Goal: Information Seeking & Learning: Learn about a topic

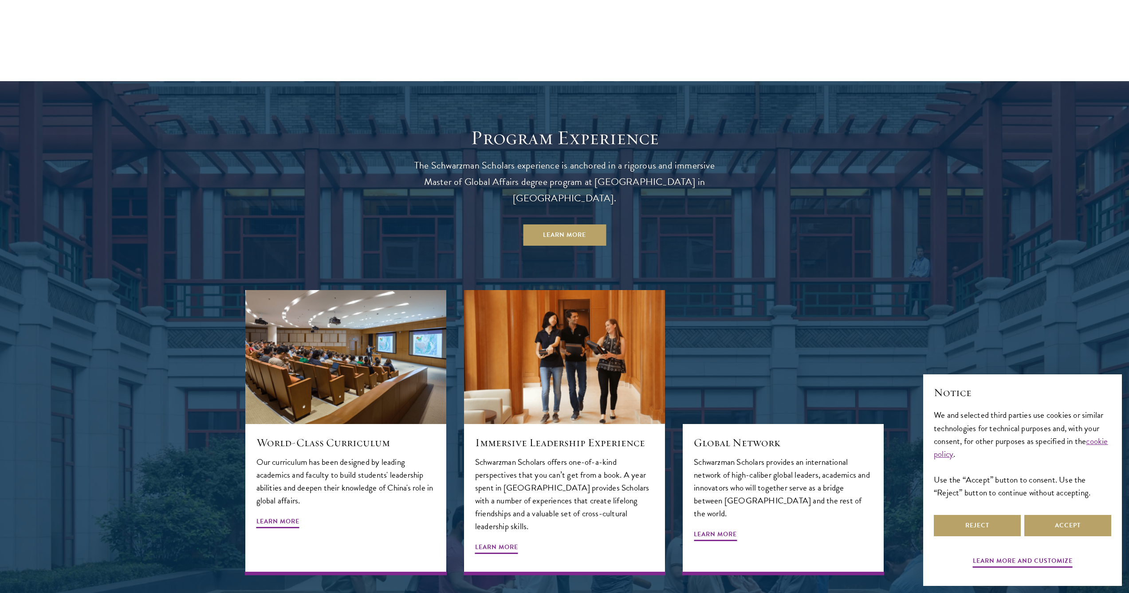
scroll to position [1021, 0]
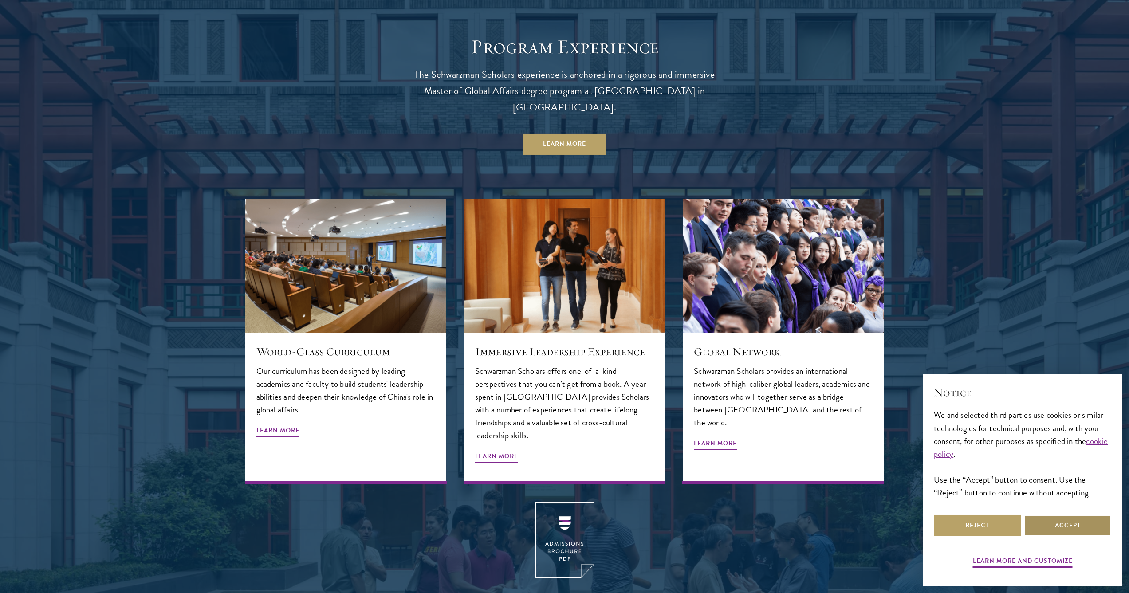
click at [1062, 531] on button "Accept" at bounding box center [1067, 525] width 87 height 21
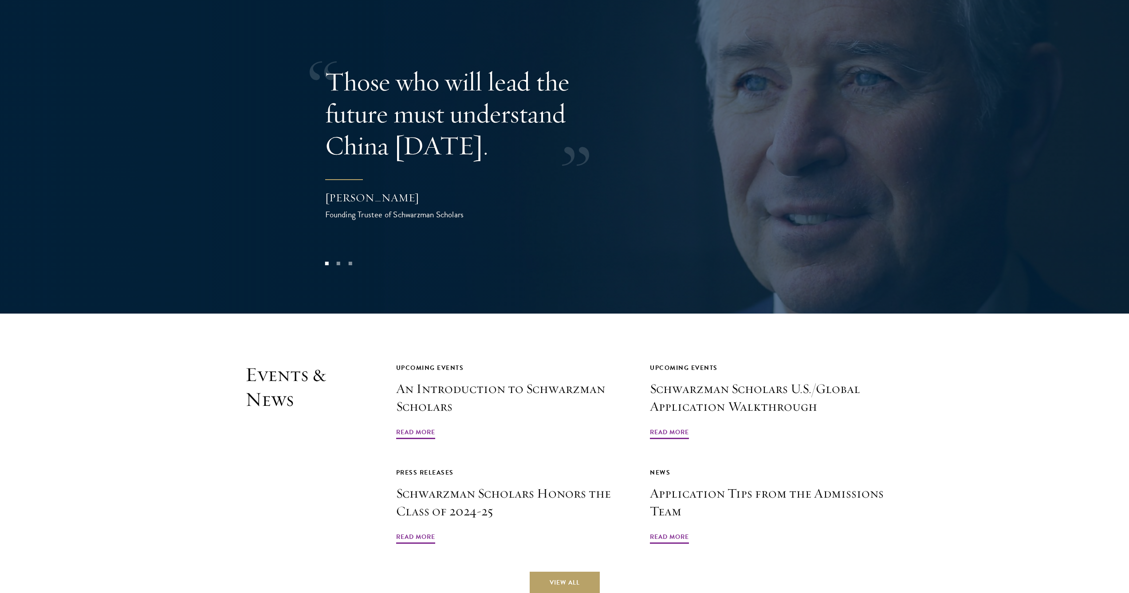
scroll to position [2024, 0]
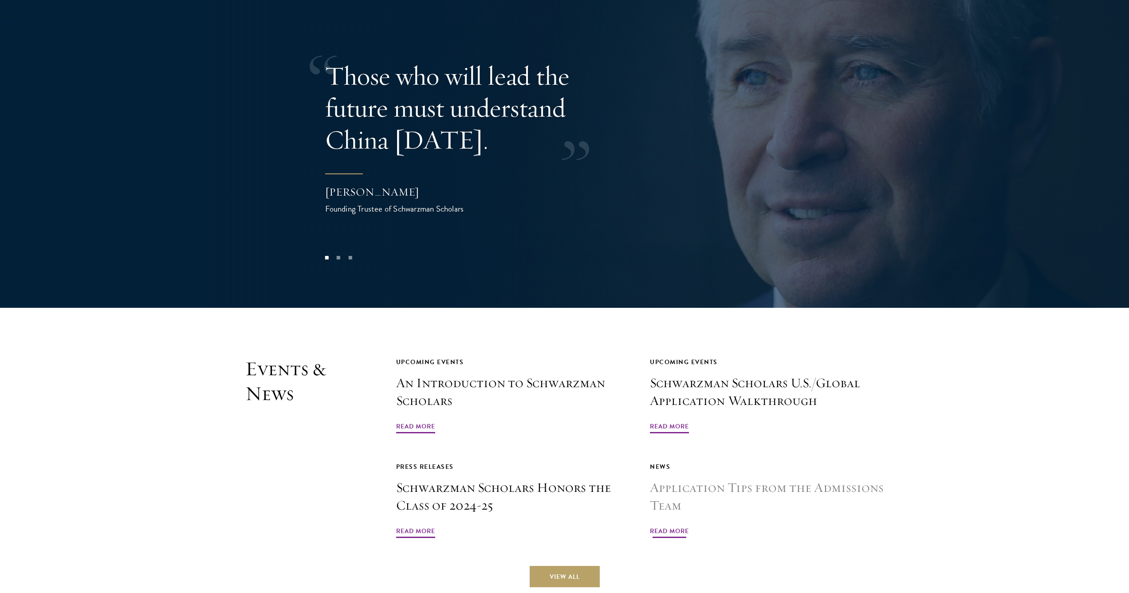
click at [666, 526] on span "Read More" at bounding box center [669, 533] width 39 height 14
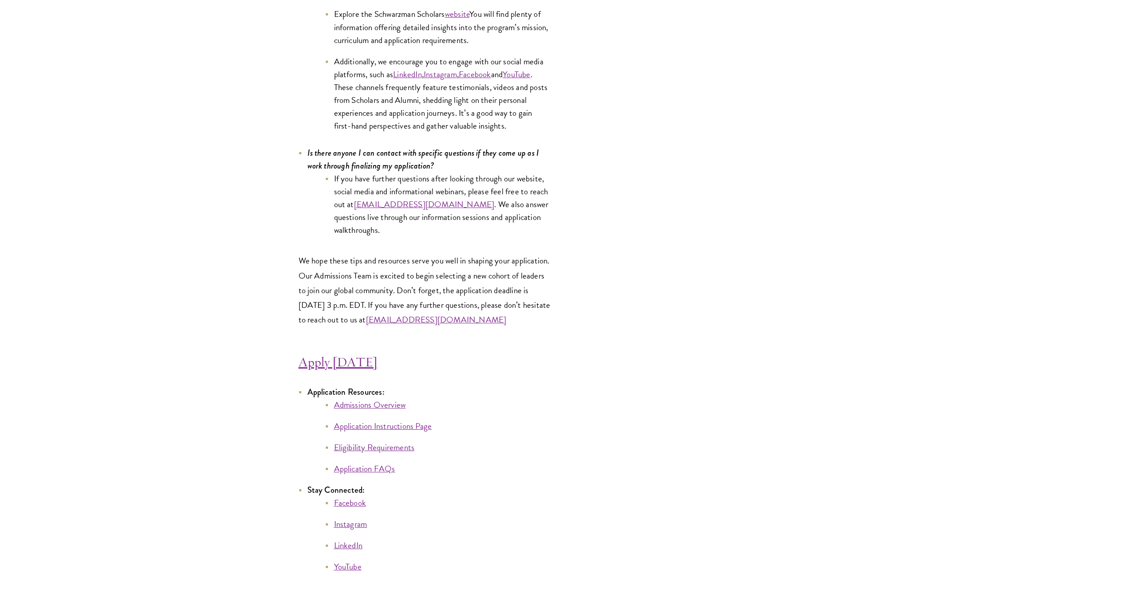
scroll to position [4579, 0]
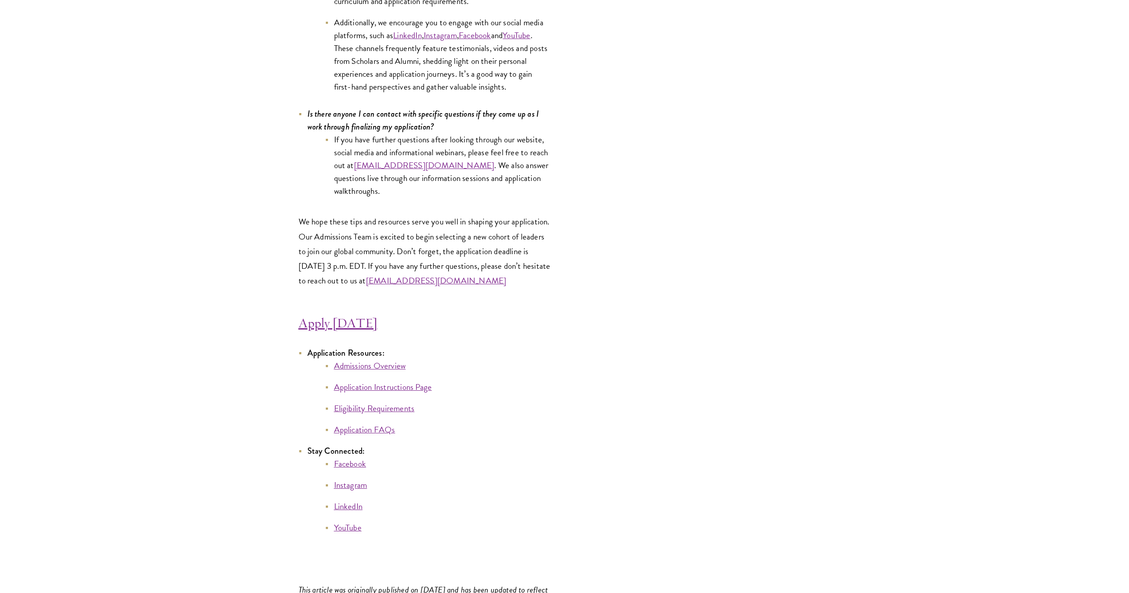
click at [359, 408] on link "Eligibility Requirements" at bounding box center [374, 408] width 81 height 13
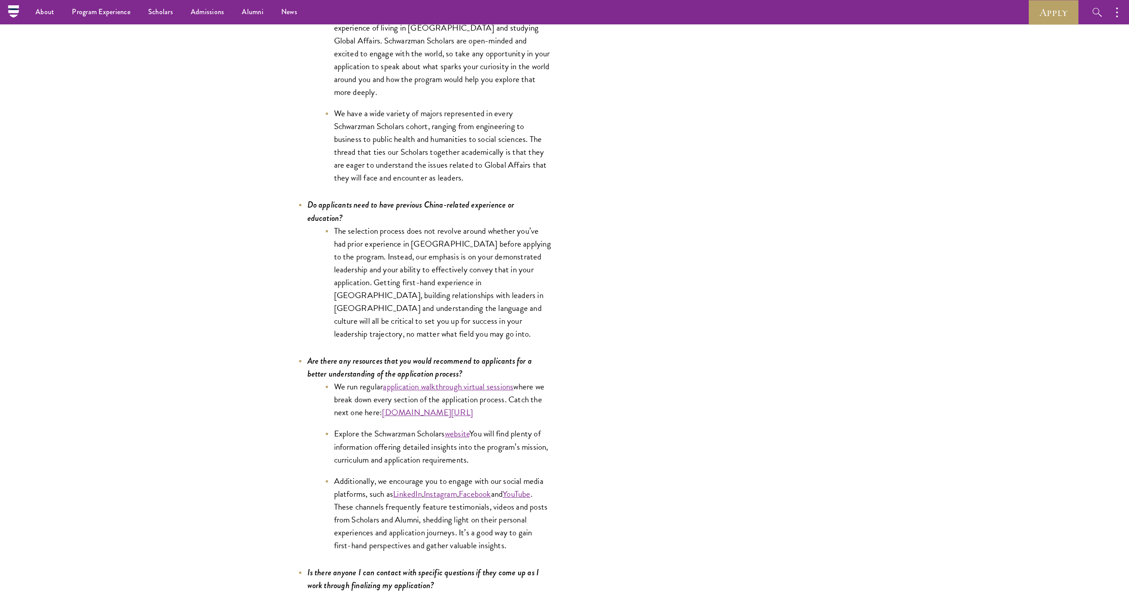
scroll to position [4074, 0]
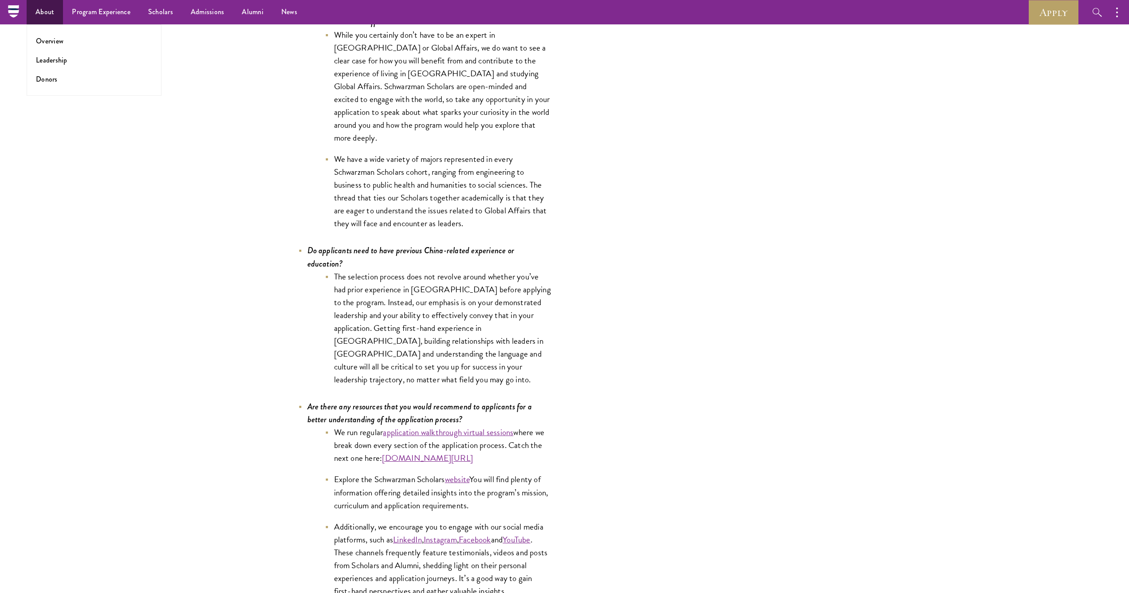
click at [45, 10] on link "About" at bounding box center [45, 12] width 36 height 24
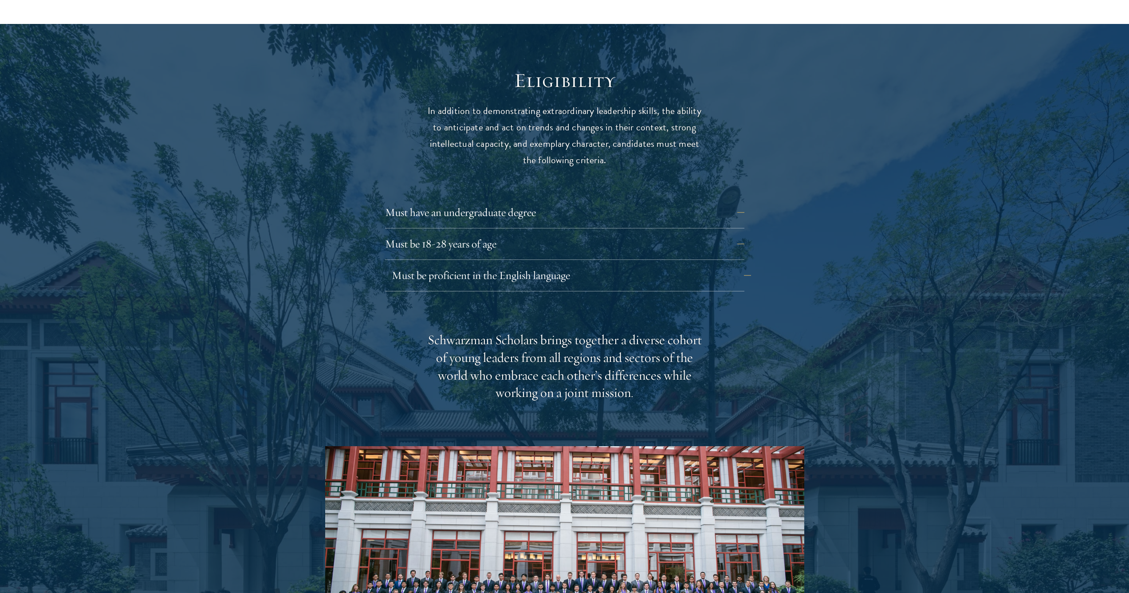
click at [609, 265] on button "Must be proficient in the English language" at bounding box center [571, 275] width 359 height 21
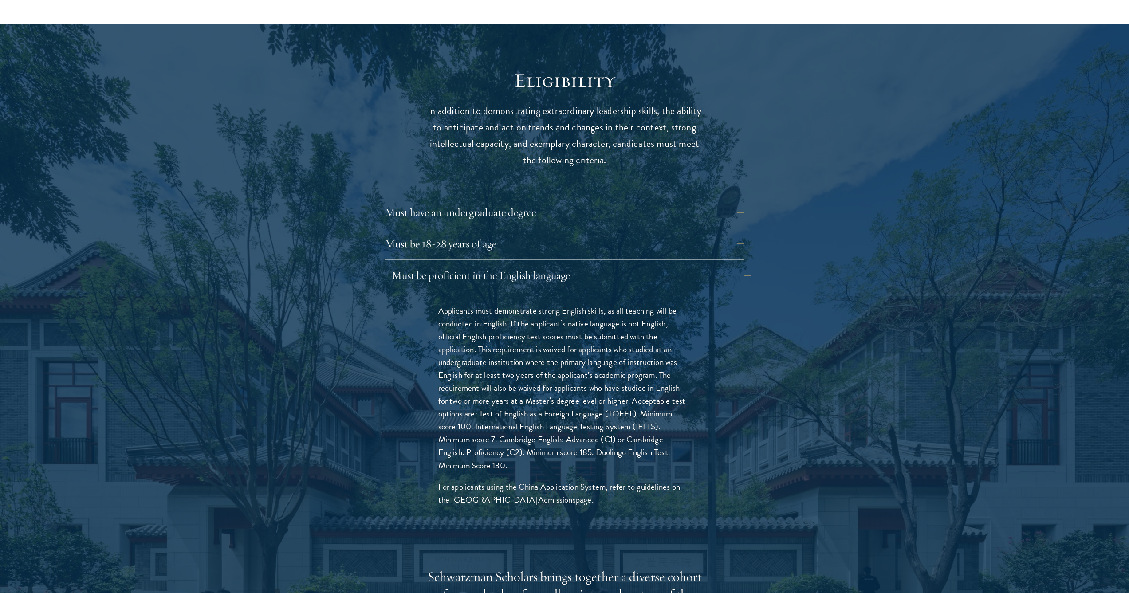
click at [609, 265] on button "Must be proficient in the English language" at bounding box center [571, 275] width 359 height 21
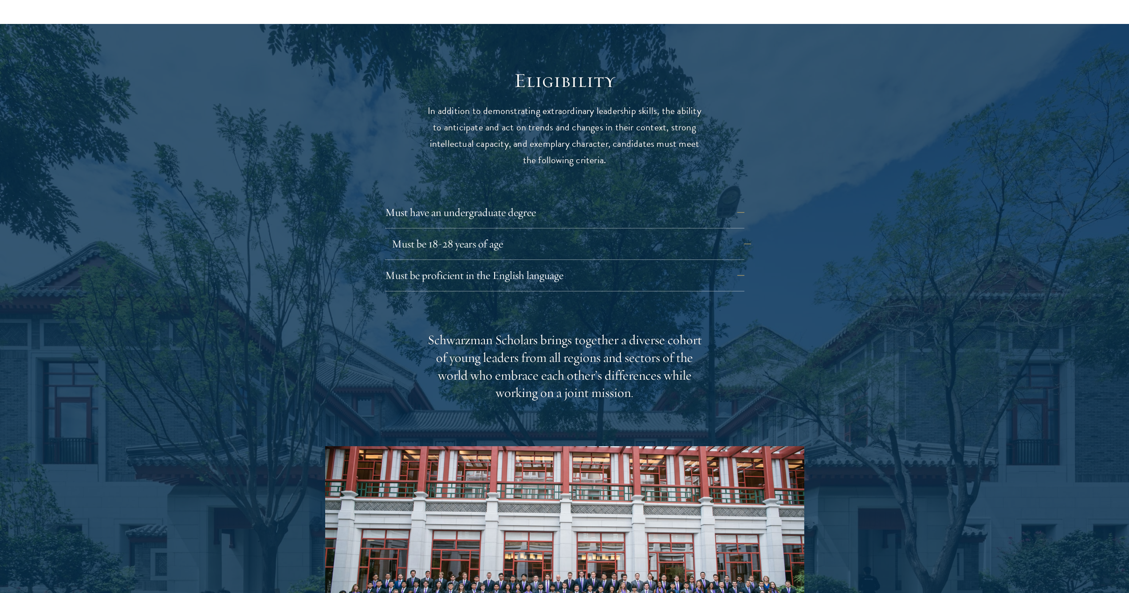
click at [565, 233] on button "Must be 18-28 years of age" at bounding box center [571, 243] width 359 height 21
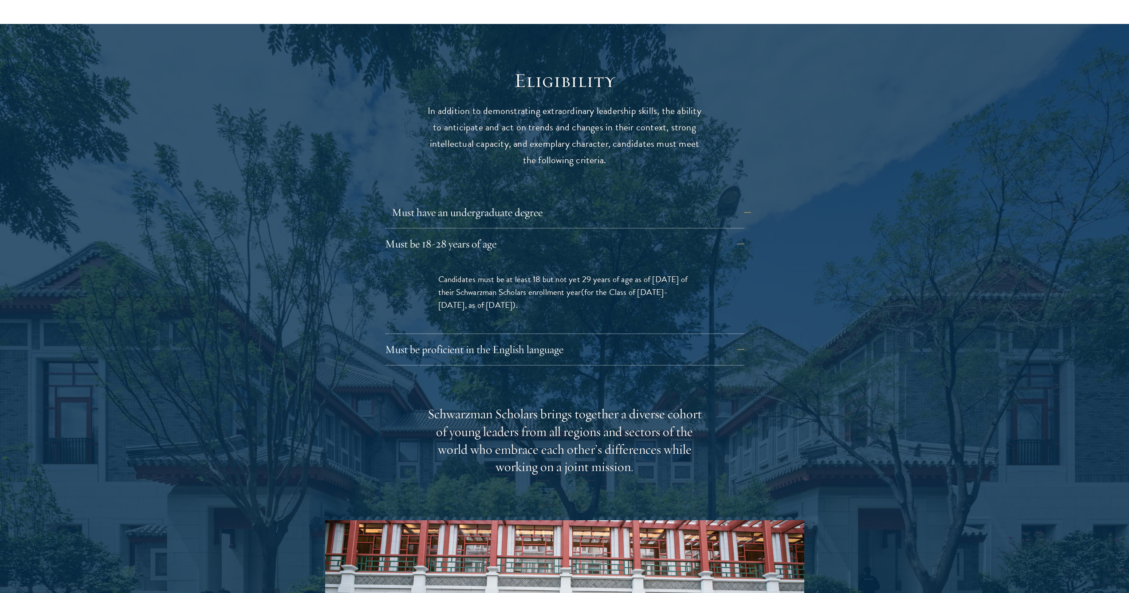
click at [559, 202] on button "Must have an undergraduate degree" at bounding box center [571, 212] width 359 height 21
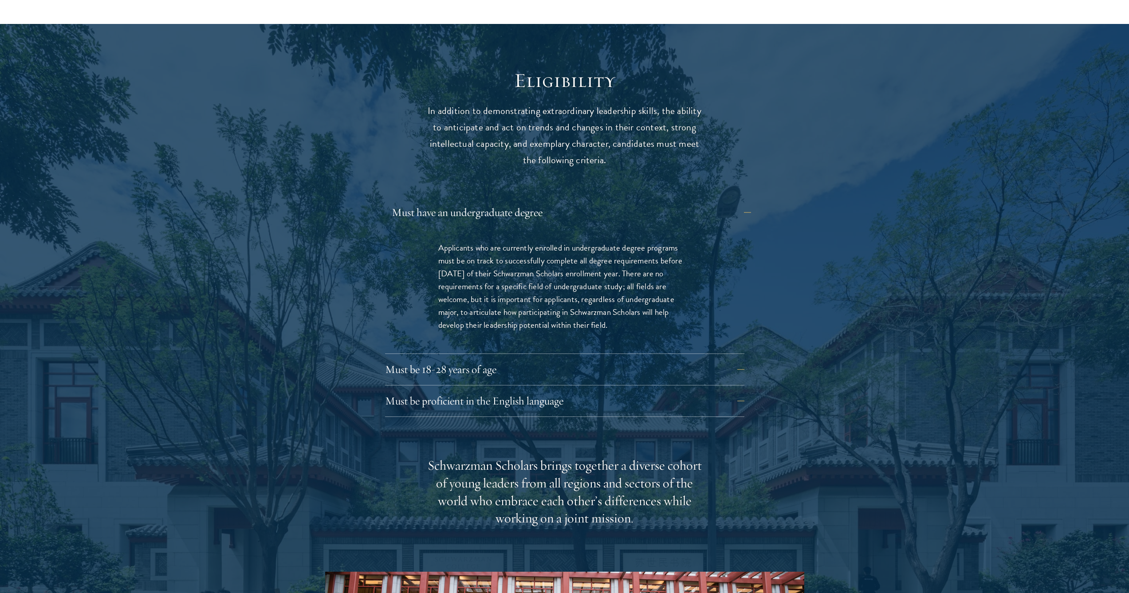
click at [557, 202] on button "Must have an undergraduate degree" at bounding box center [571, 212] width 359 height 21
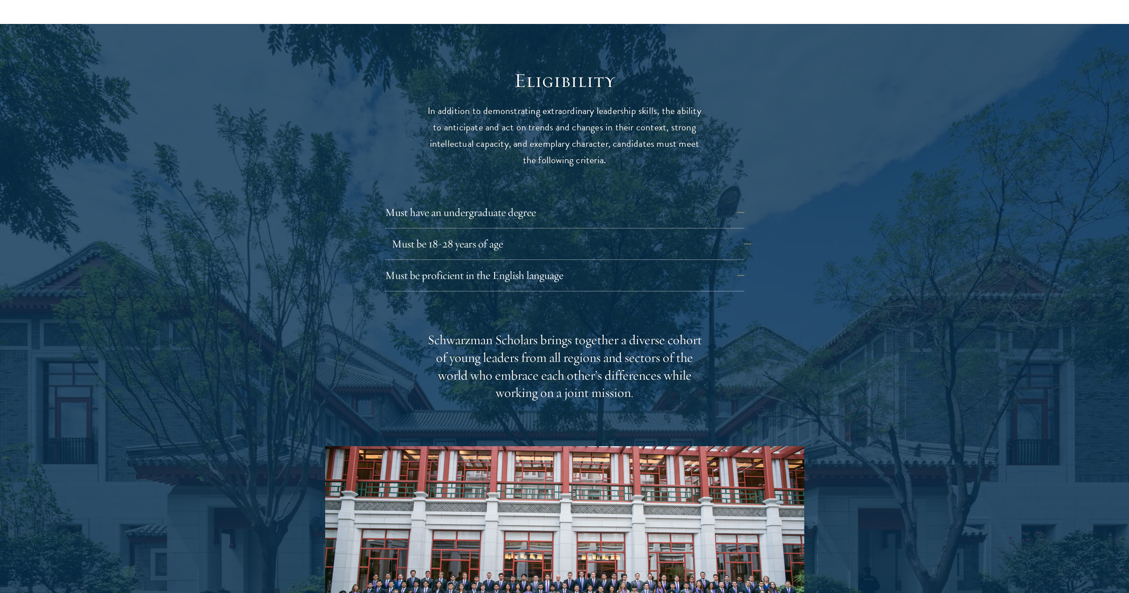
click at [534, 233] on button "Must be 18-28 years of age" at bounding box center [571, 243] width 359 height 21
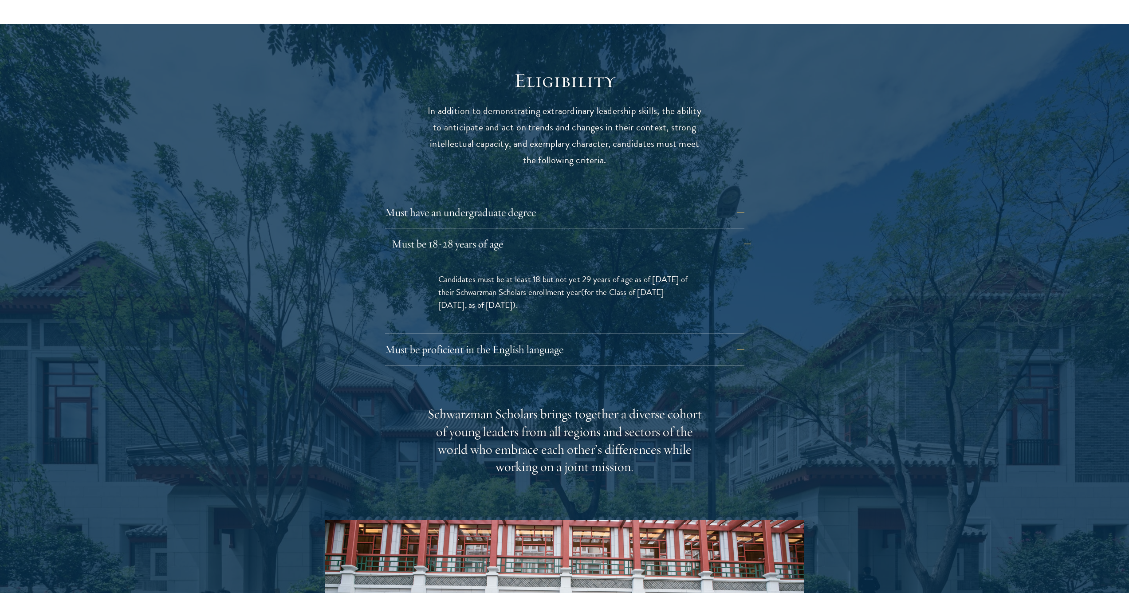
click at [537, 233] on button "Must be 18-28 years of age" at bounding box center [571, 243] width 359 height 21
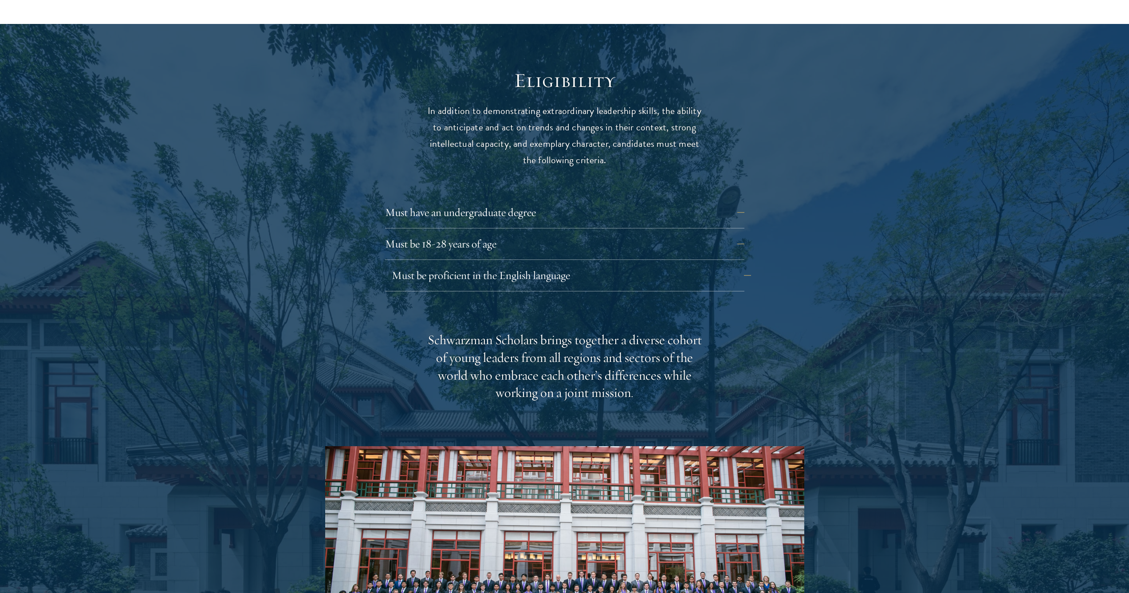
click at [521, 265] on button "Must be proficient in the English language" at bounding box center [571, 275] width 359 height 21
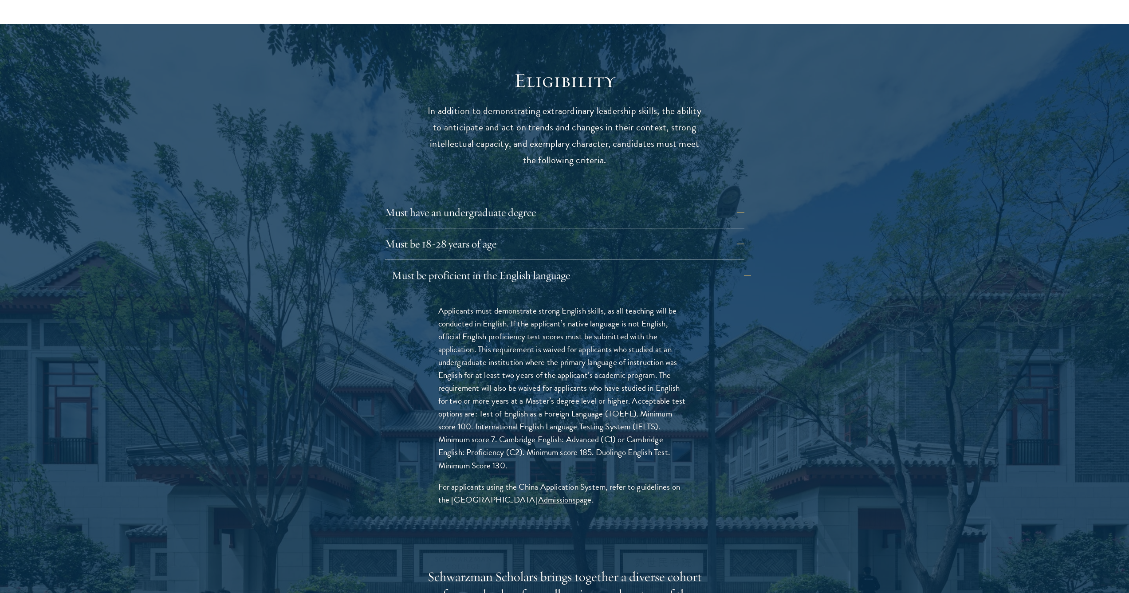
scroll to position [1128, 0]
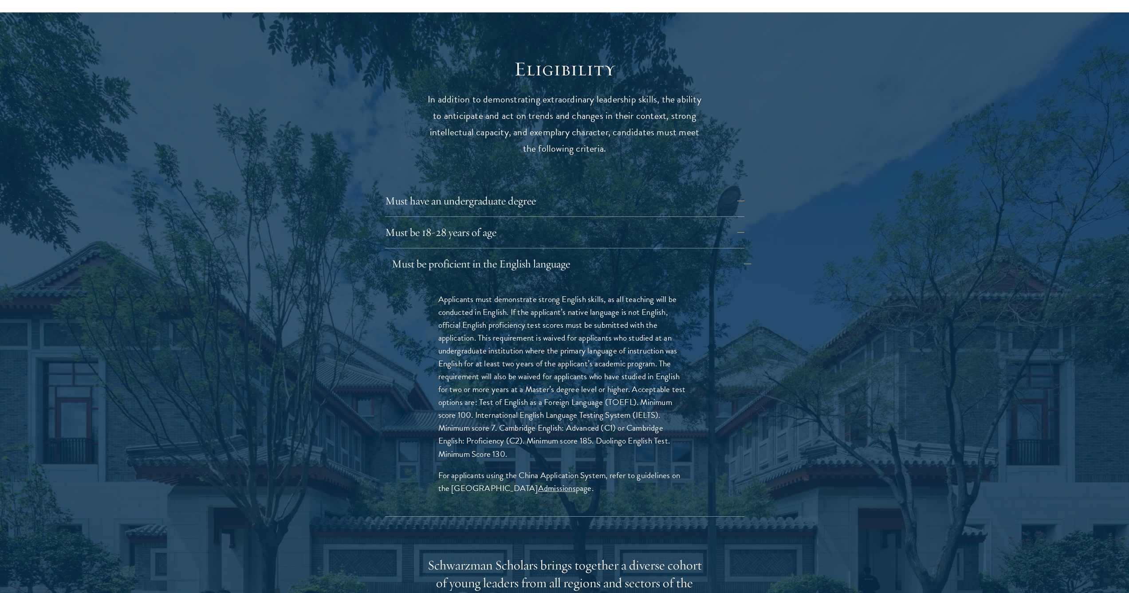
click at [522, 253] on button "Must be proficient in the English language" at bounding box center [571, 263] width 359 height 21
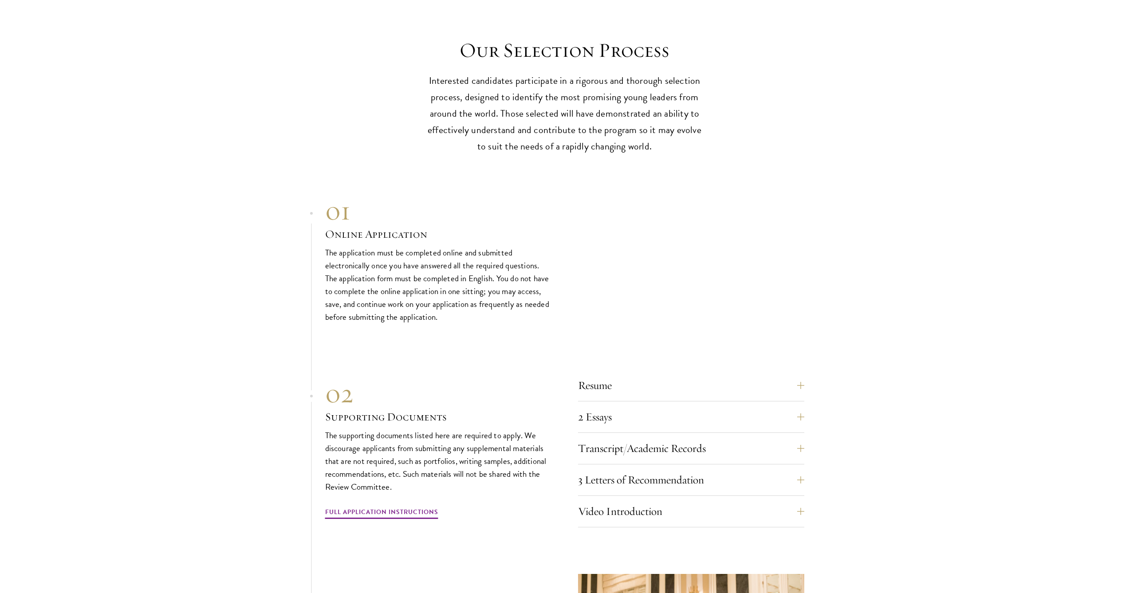
scroll to position [2745, 0]
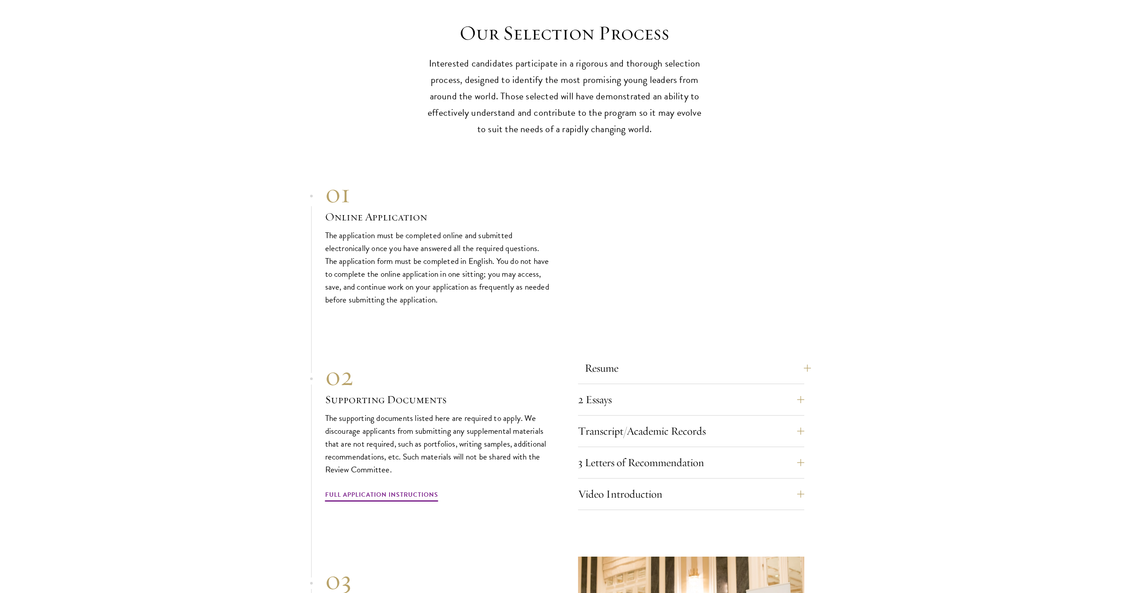
click at [626, 357] on button "Resume" at bounding box center [698, 367] width 226 height 21
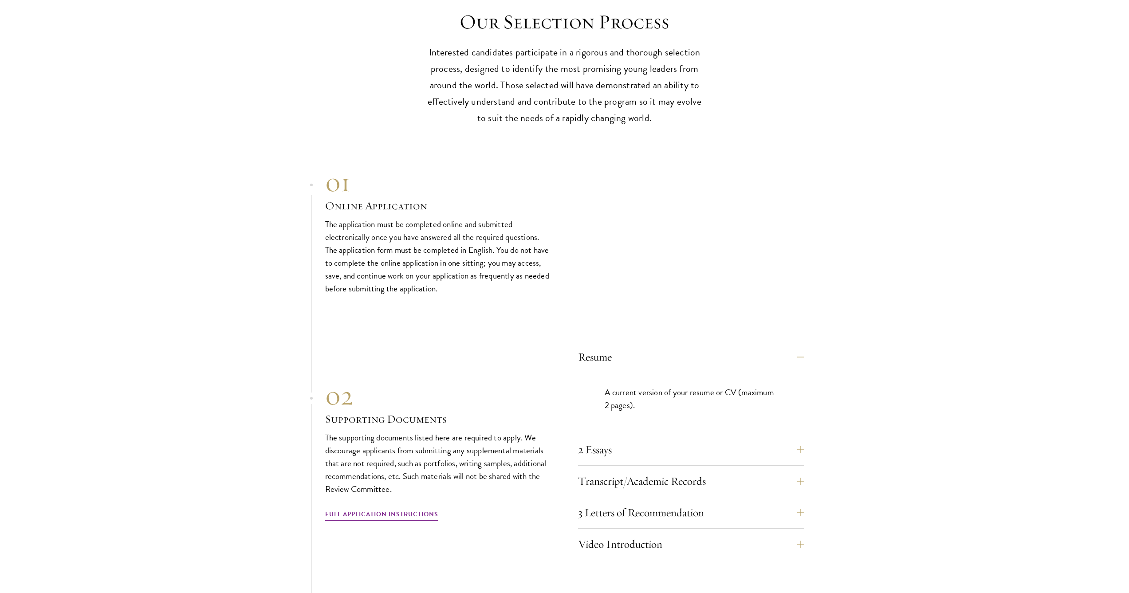
scroll to position [2771, 0]
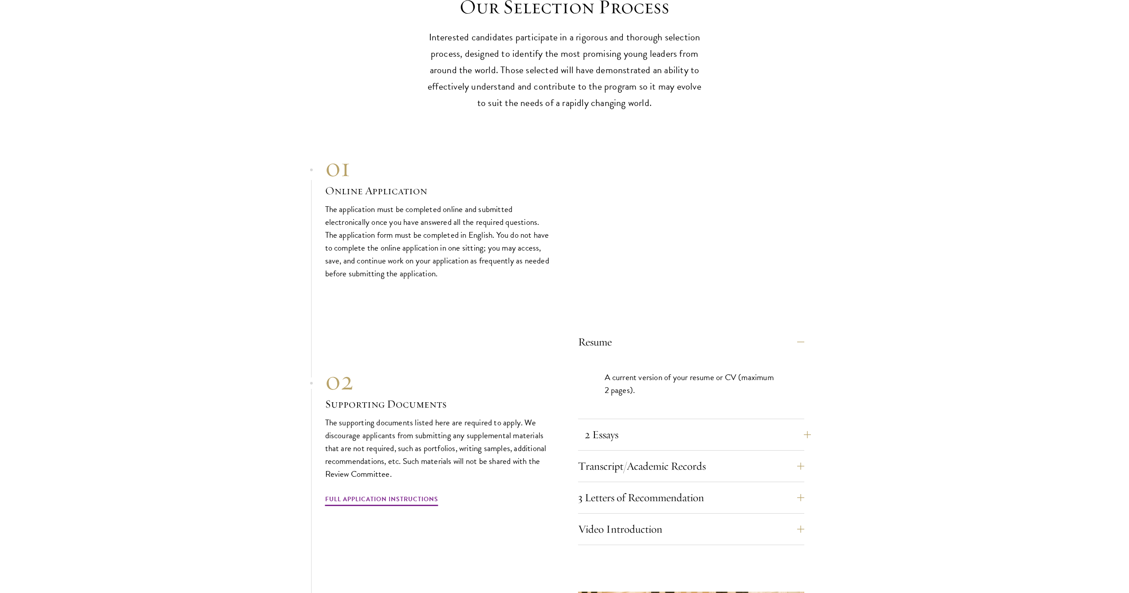
click at [658, 424] on button "2 Essays" at bounding box center [698, 434] width 226 height 21
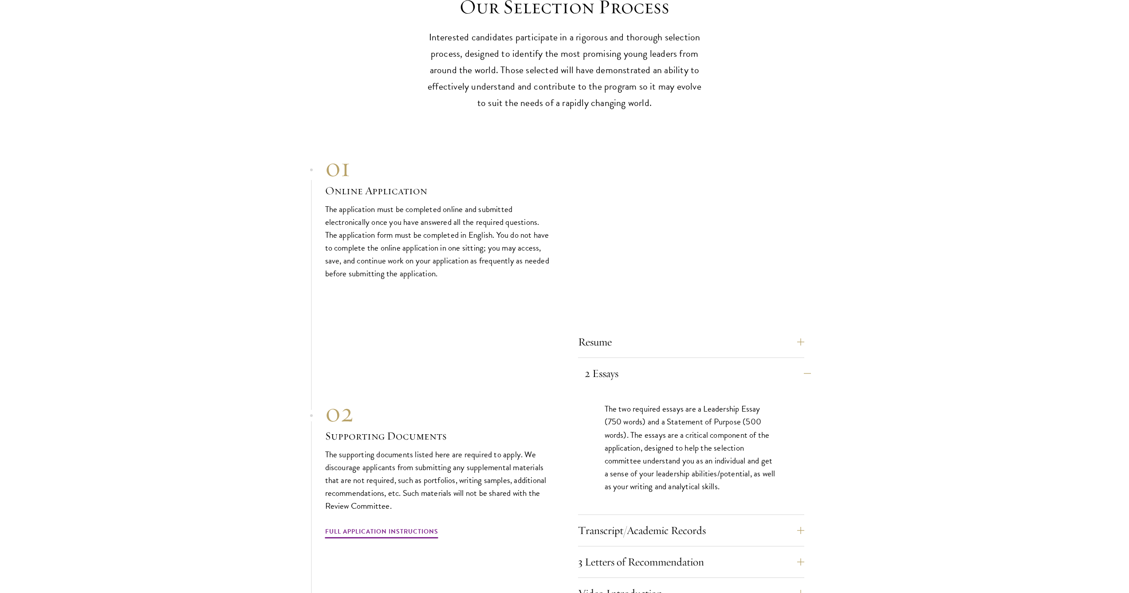
click at [800, 363] on button "2 Essays" at bounding box center [698, 373] width 226 height 21
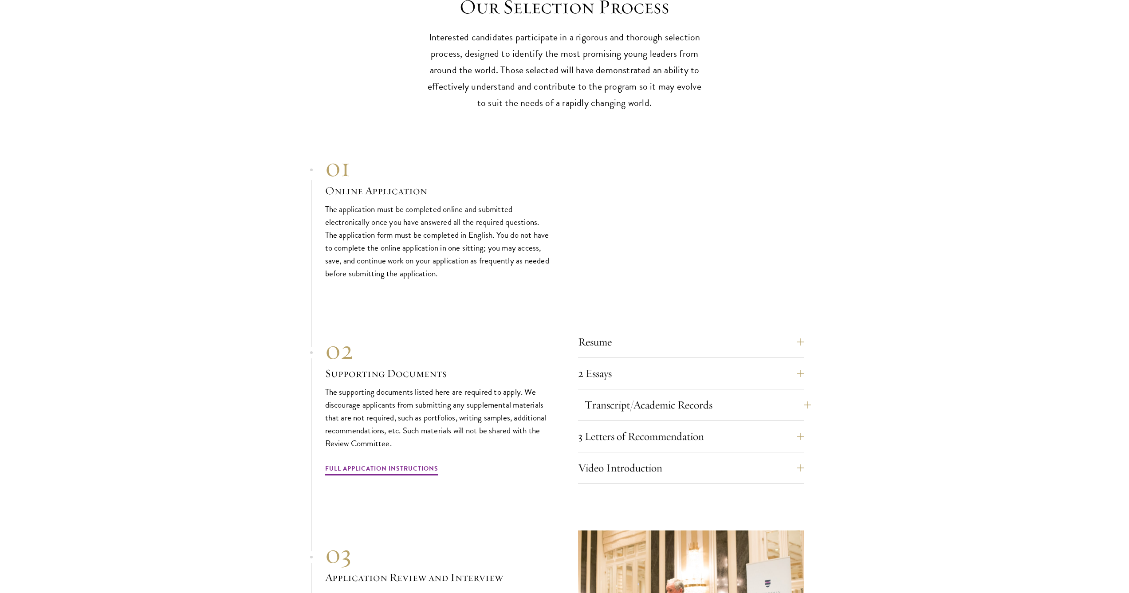
click at [774, 394] on button "Transcript/Academic Records" at bounding box center [698, 404] width 226 height 21
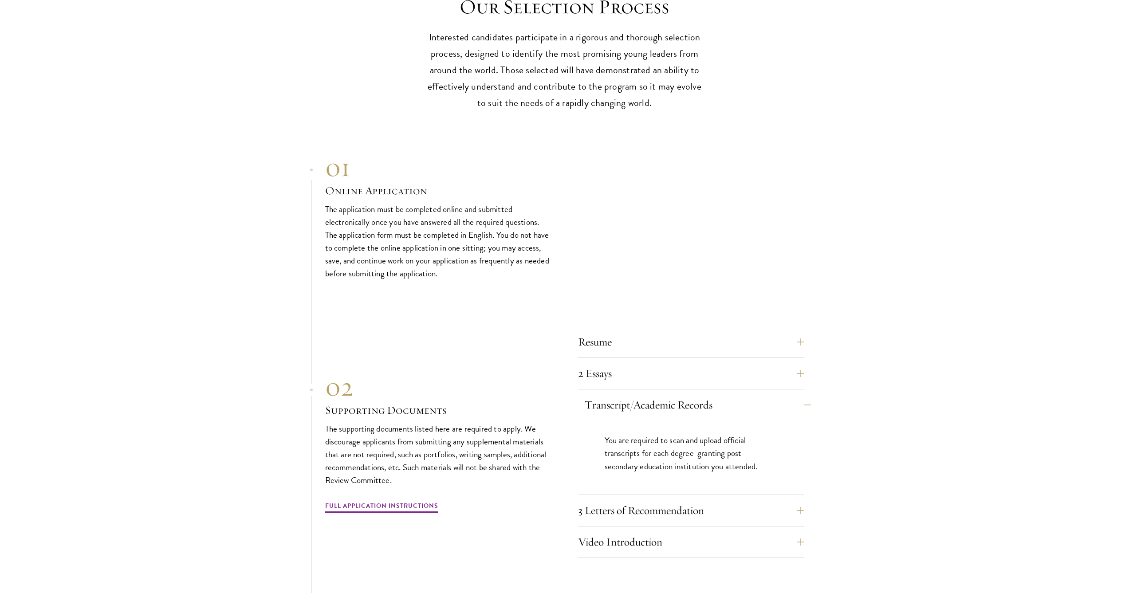
click at [771, 394] on button "Transcript/Academic Records" at bounding box center [698, 404] width 226 height 21
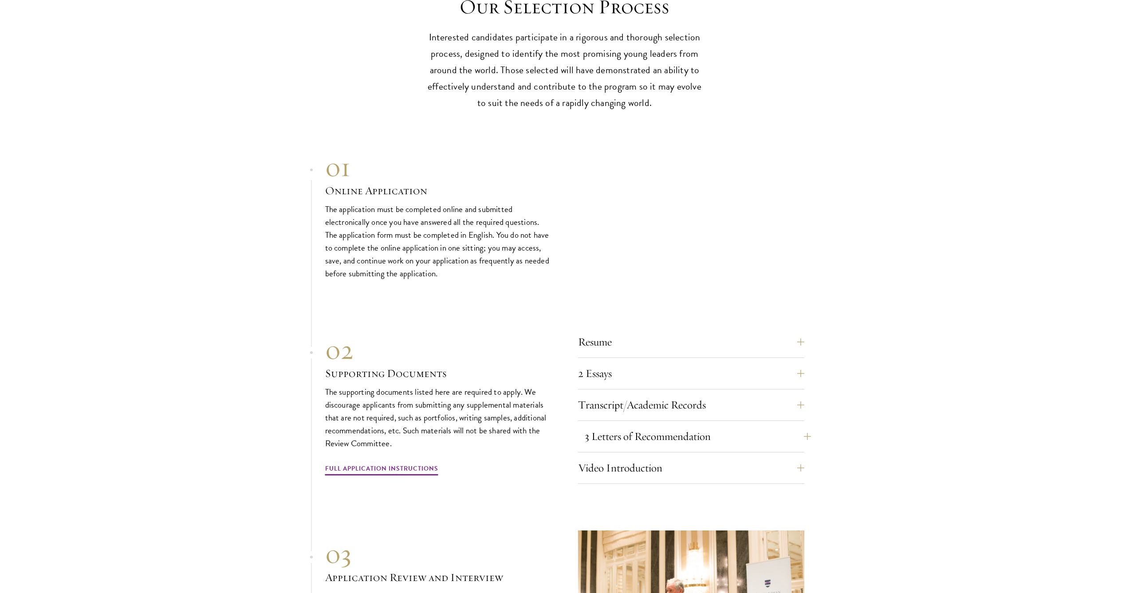
click at [741, 426] on button "3 Letters of Recommendation" at bounding box center [698, 436] width 226 height 21
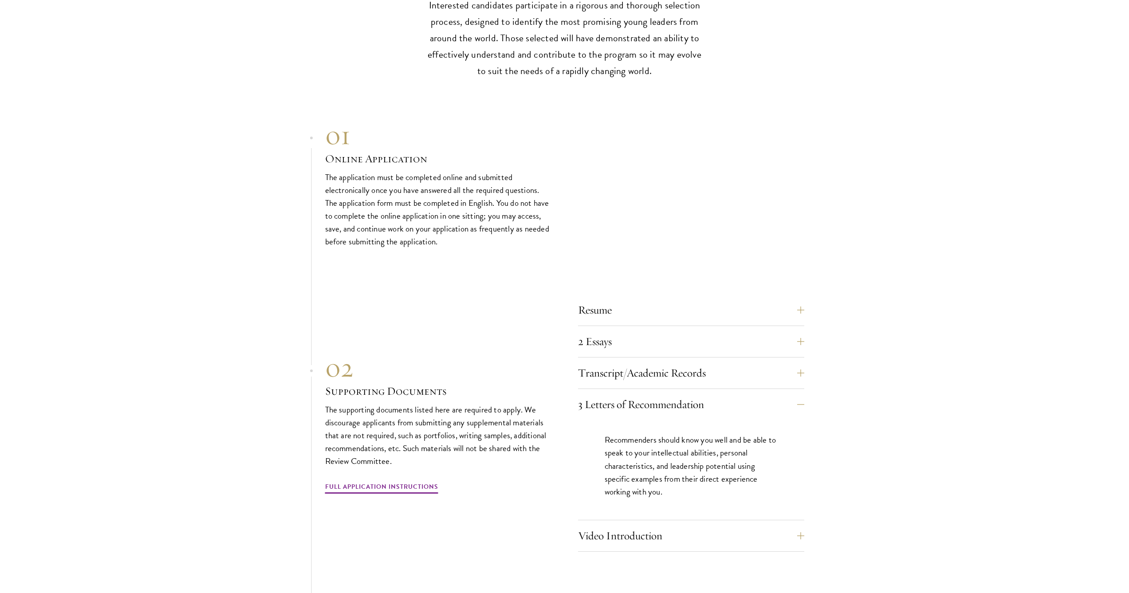
scroll to position [2866, 0]
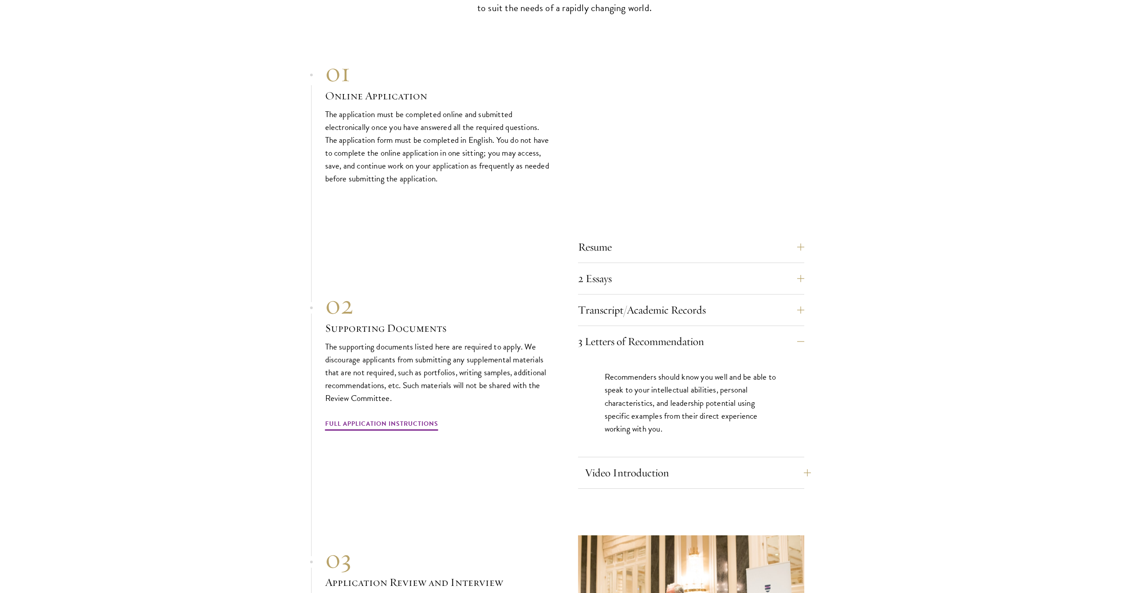
click at [792, 462] on button "Video Introduction" at bounding box center [698, 472] width 226 height 21
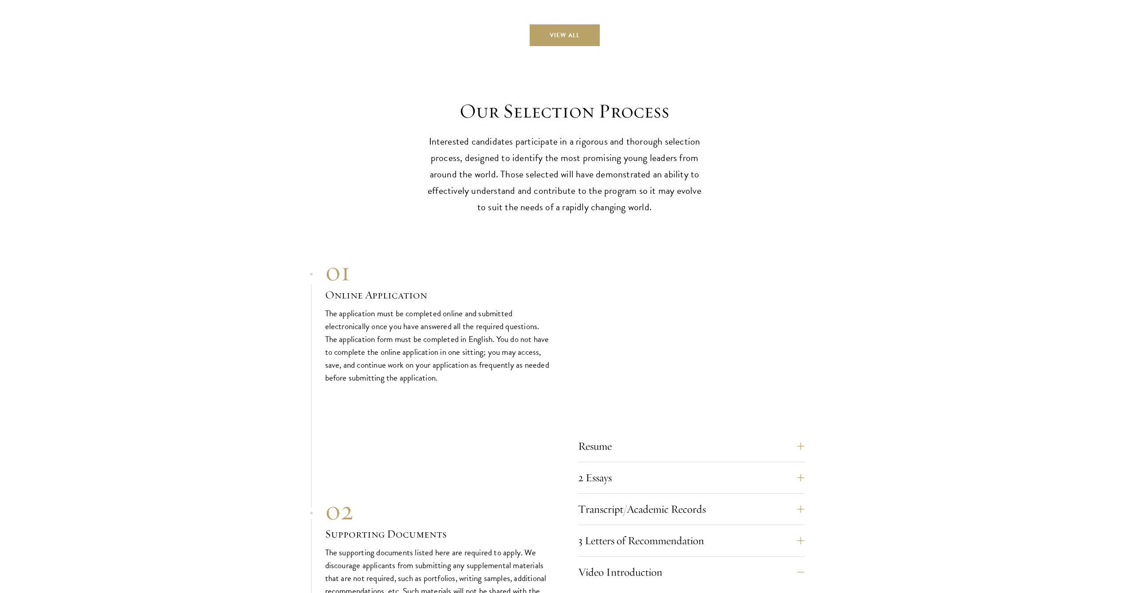
scroll to position [2712, 0]
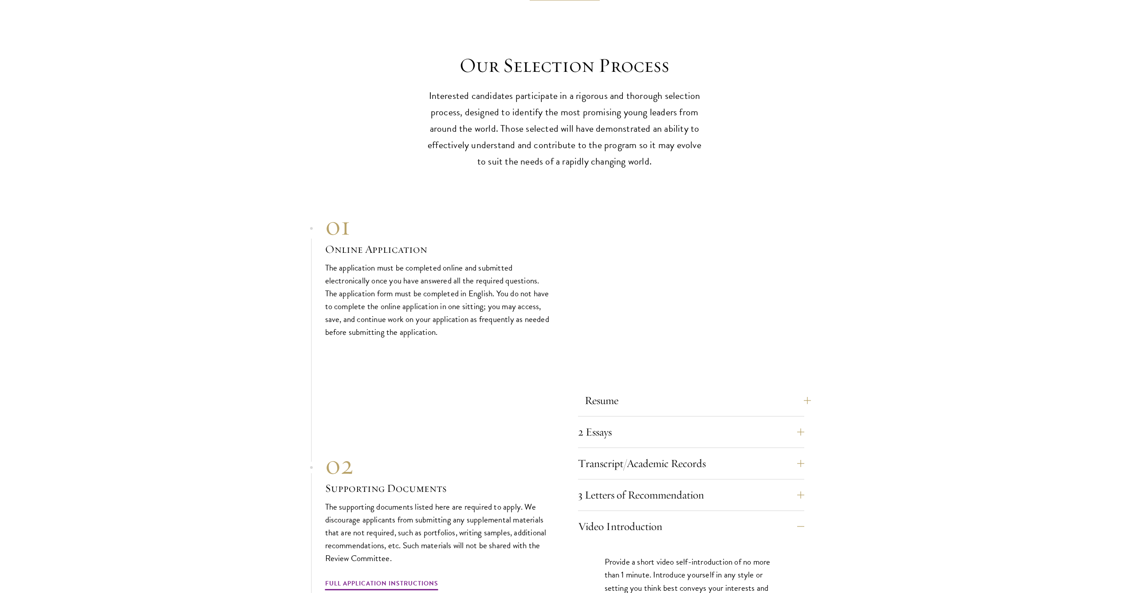
click at [607, 390] on button "Resume" at bounding box center [698, 400] width 226 height 21
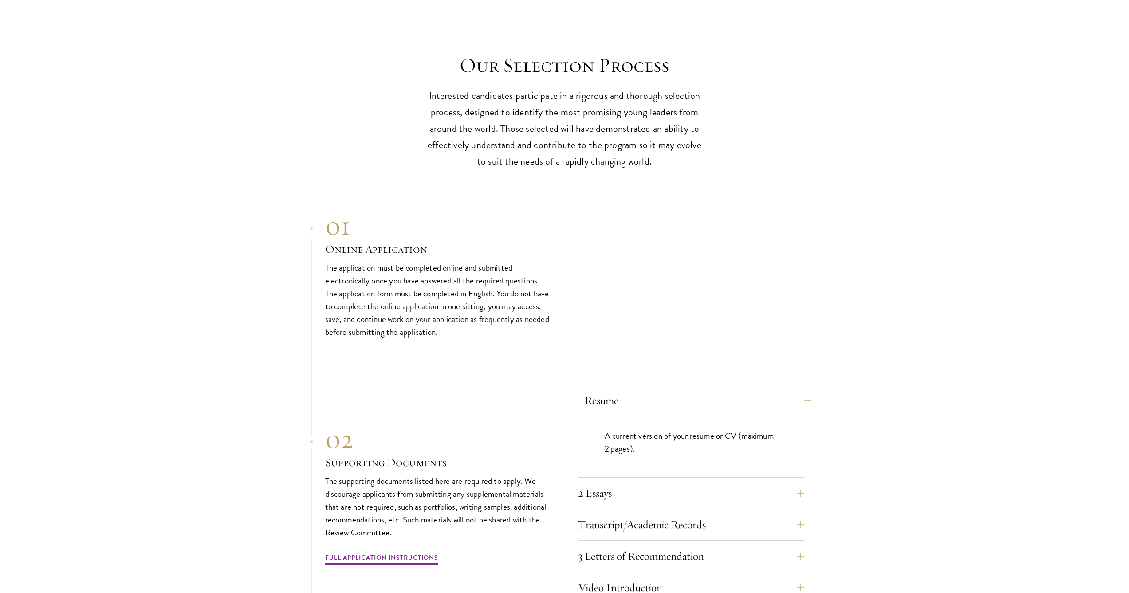
click at [611, 390] on button "Resume" at bounding box center [698, 400] width 226 height 21
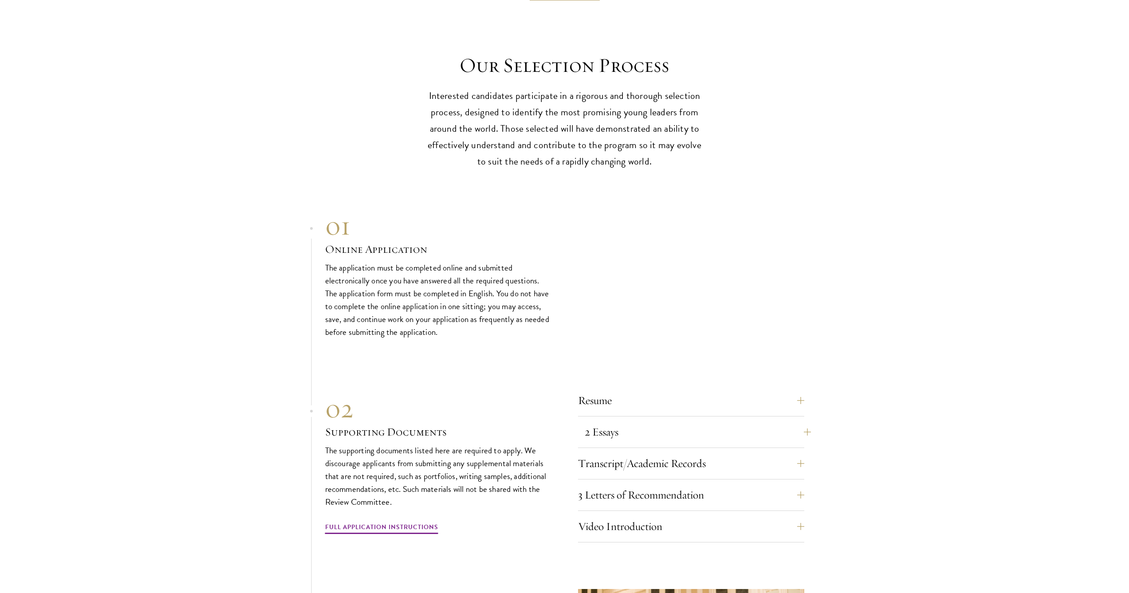
click at [612, 421] on button "2 Essays" at bounding box center [698, 431] width 226 height 21
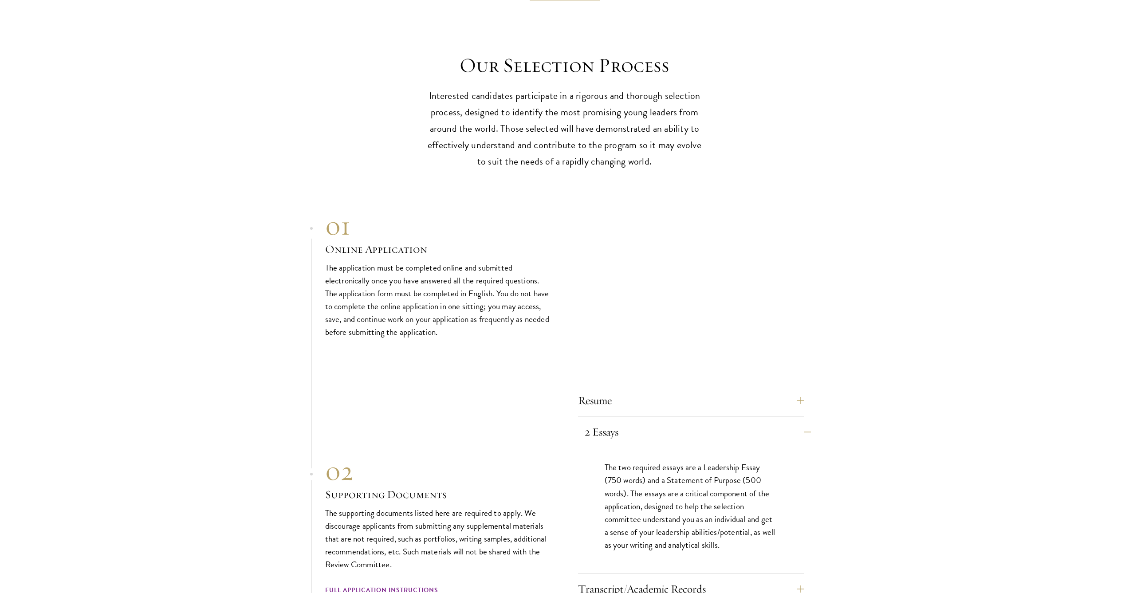
click at [615, 421] on button "2 Essays" at bounding box center [698, 431] width 226 height 21
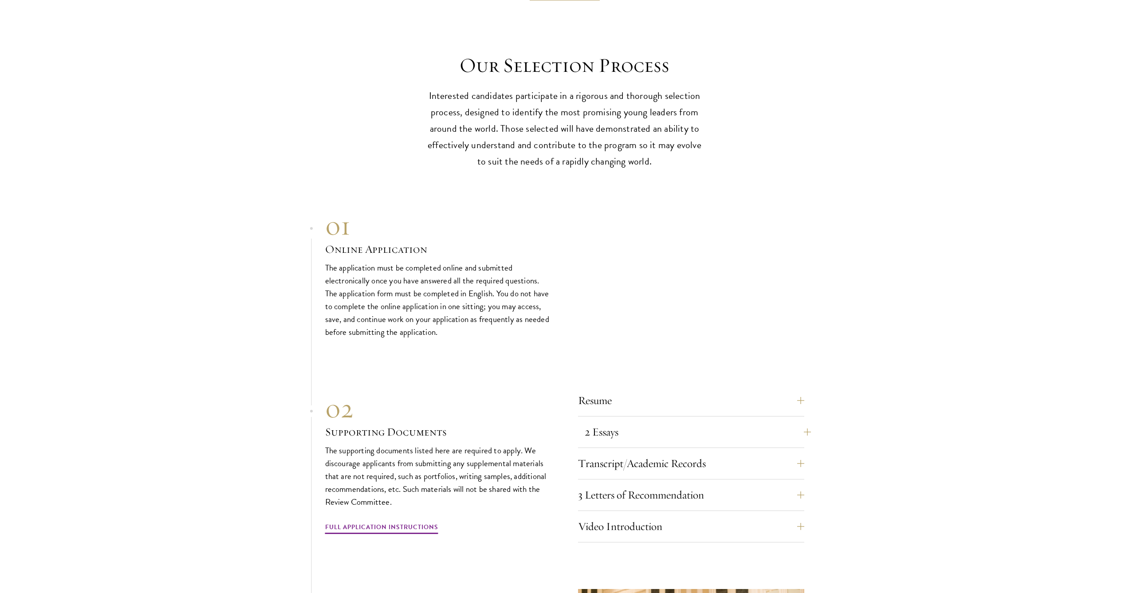
scroll to position [2742, 0]
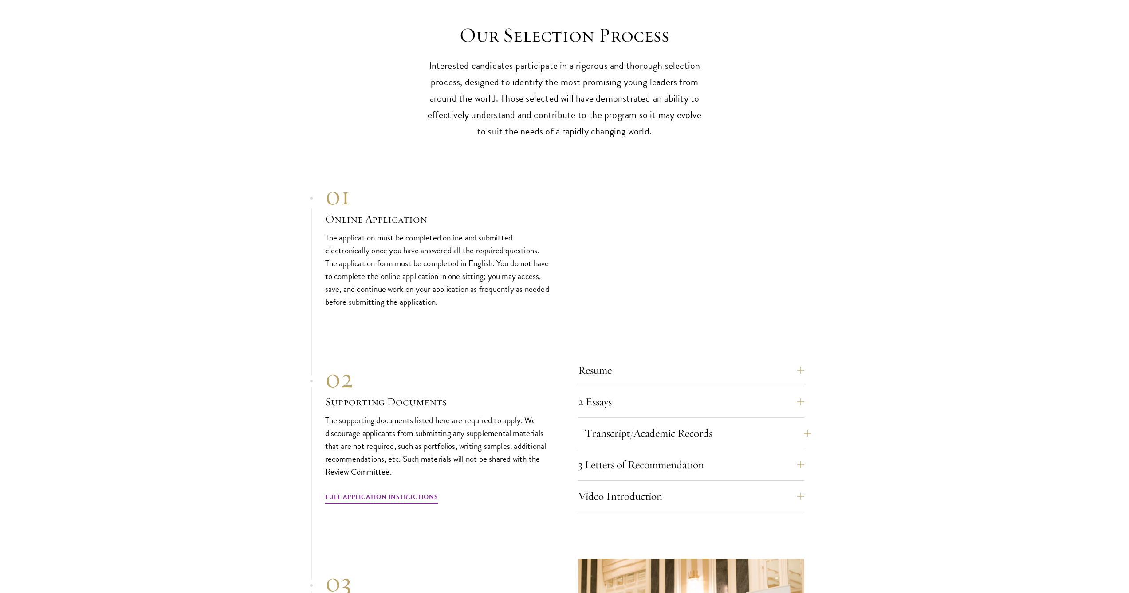
click at [617, 423] on button "Transcript/Academic Records" at bounding box center [698, 433] width 226 height 21
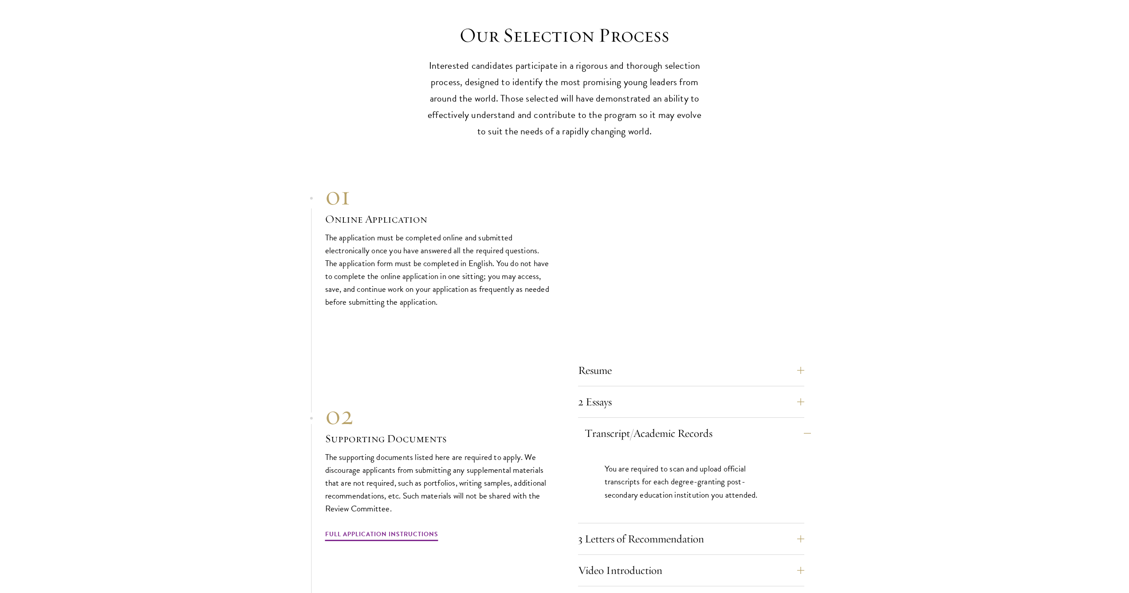
click at [617, 423] on button "Transcript/Academic Records" at bounding box center [698, 433] width 226 height 21
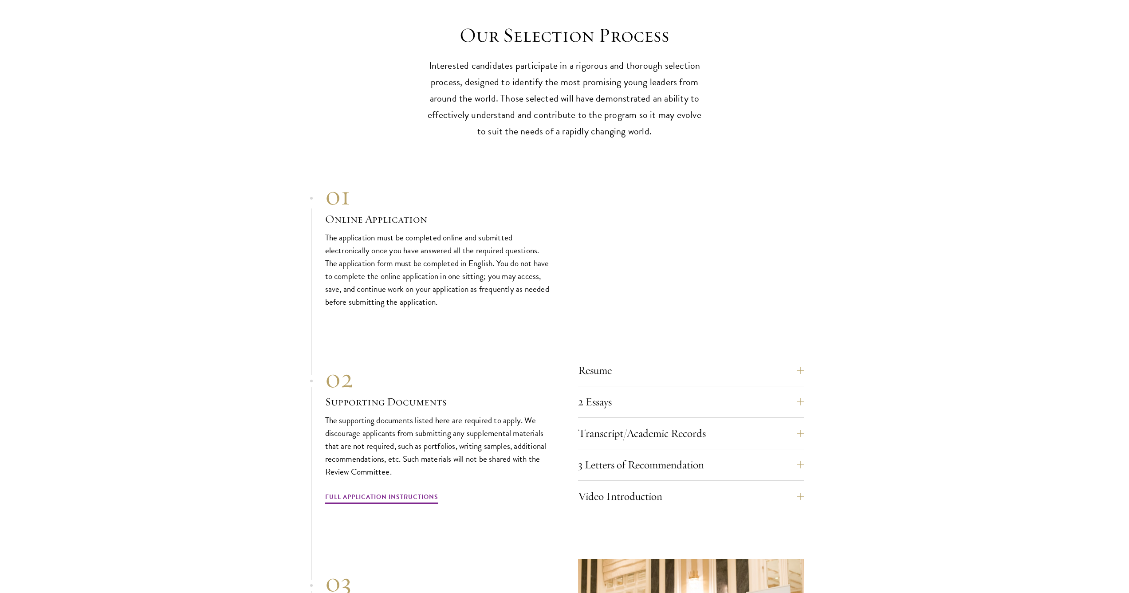
click at [619, 431] on div "Resume A current version of your resume or CV (maximum 2 pages). 2 Essays The t…" at bounding box center [691, 436] width 226 height 153
click at [615, 454] on button "3 Letters of Recommendation" at bounding box center [698, 464] width 226 height 21
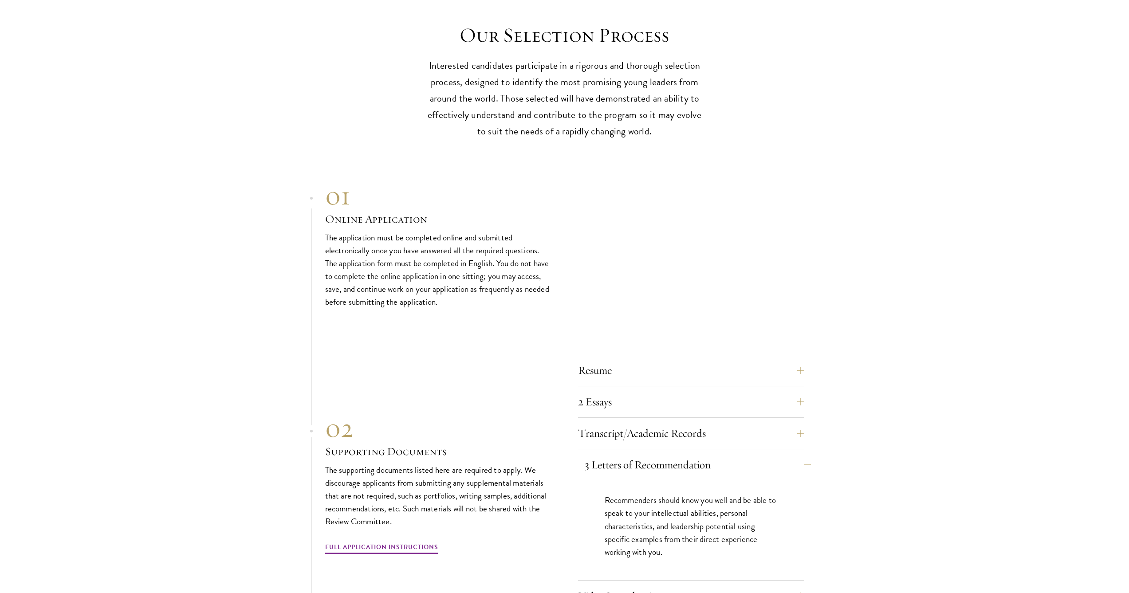
click at [616, 454] on button "3 Letters of Recommendation" at bounding box center [698, 464] width 226 height 21
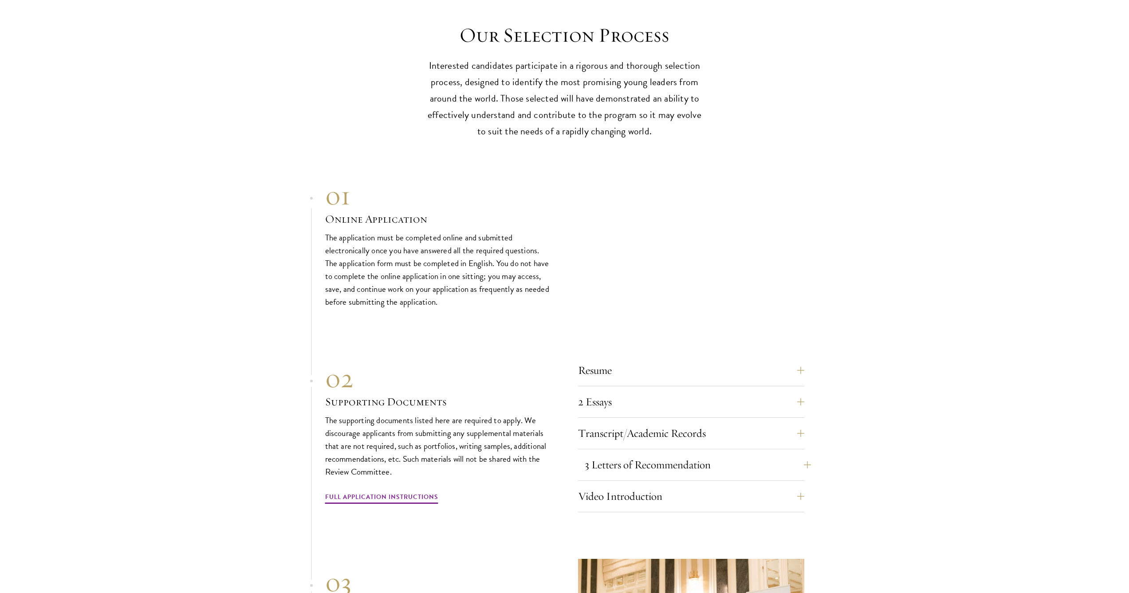
scroll to position [2778, 0]
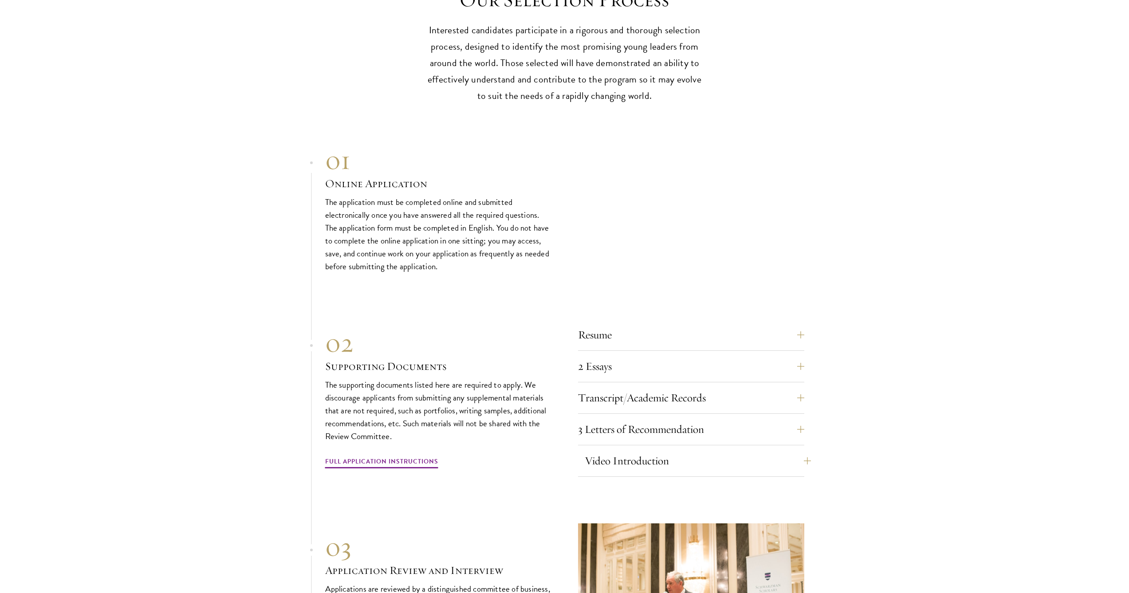
click at [616, 450] on button "Video Introduction" at bounding box center [698, 460] width 226 height 21
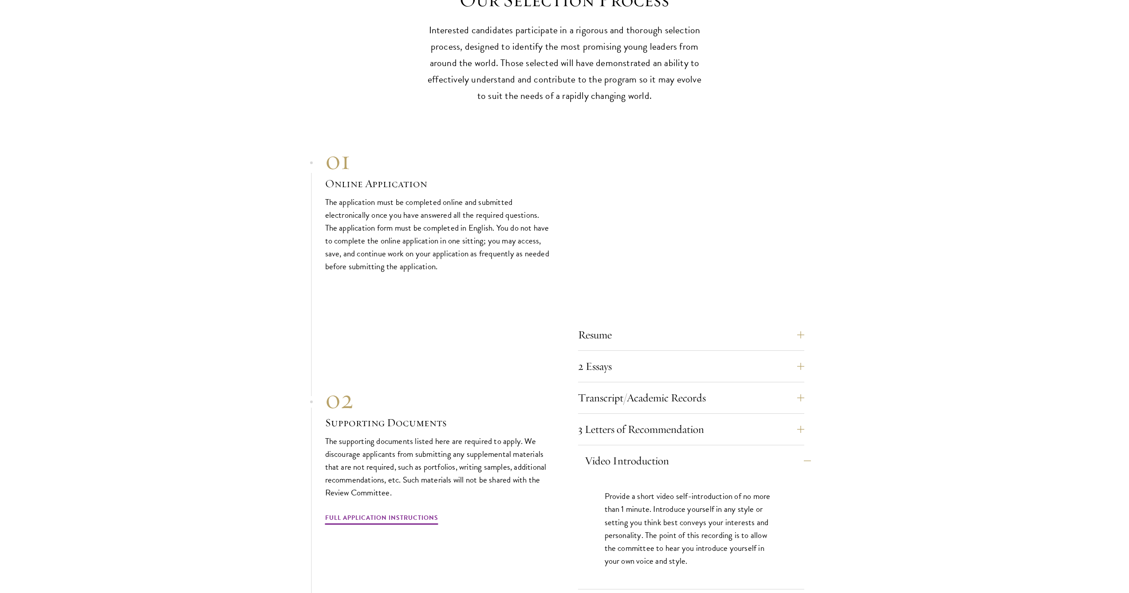
click at [617, 450] on button "Video Introduction" at bounding box center [698, 460] width 226 height 21
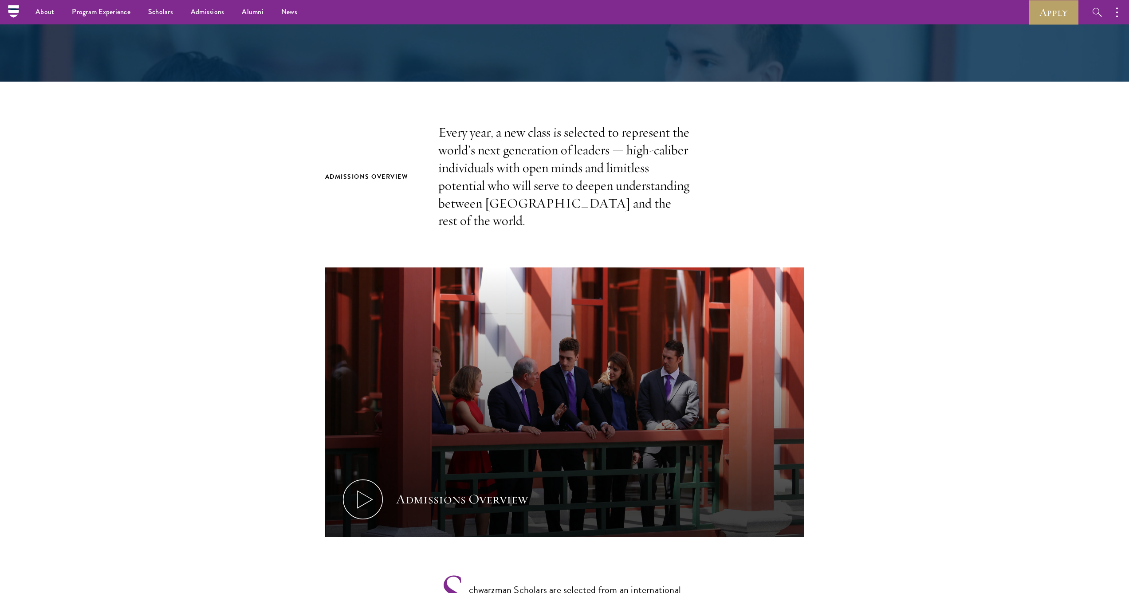
scroll to position [68, 0]
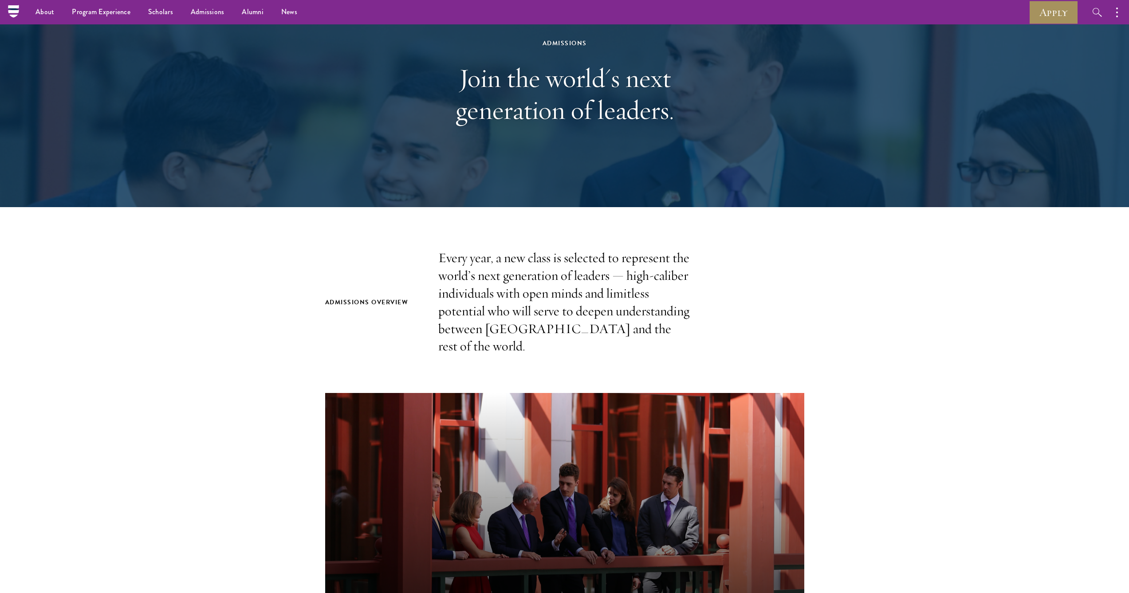
click at [1034, 18] on link "Apply" at bounding box center [1054, 12] width 50 height 24
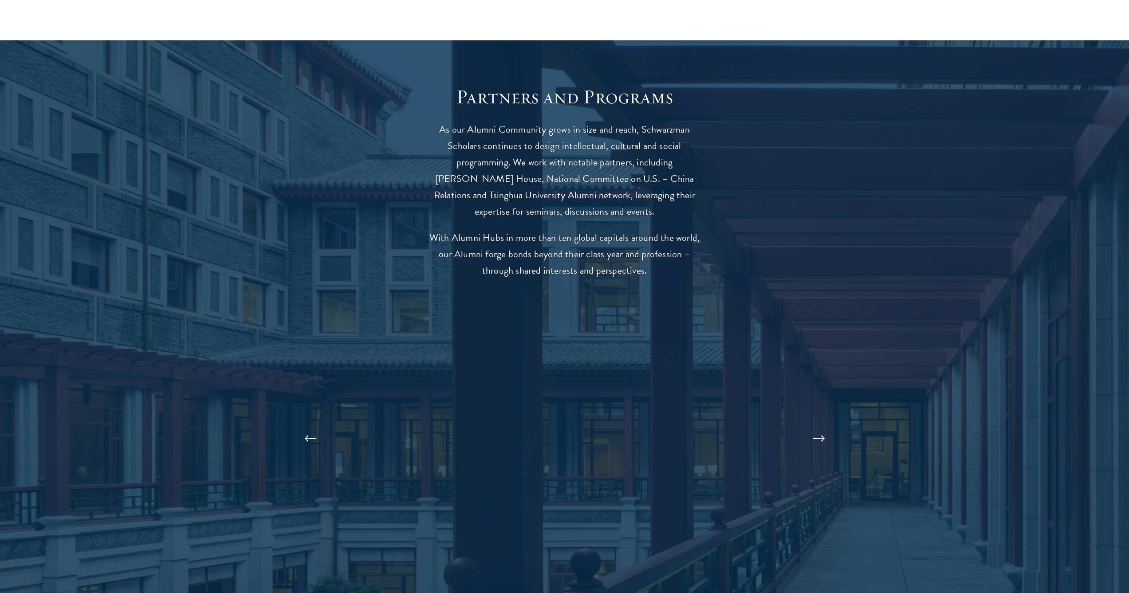
scroll to position [1628, 0]
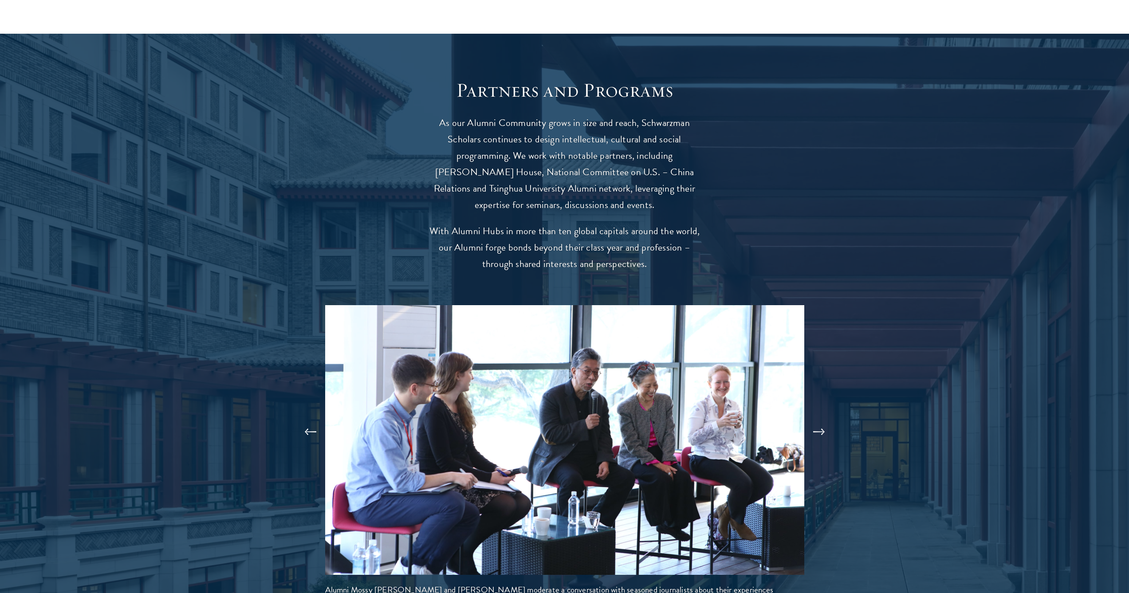
click at [829, 420] on button at bounding box center [818, 432] width 29 height 25
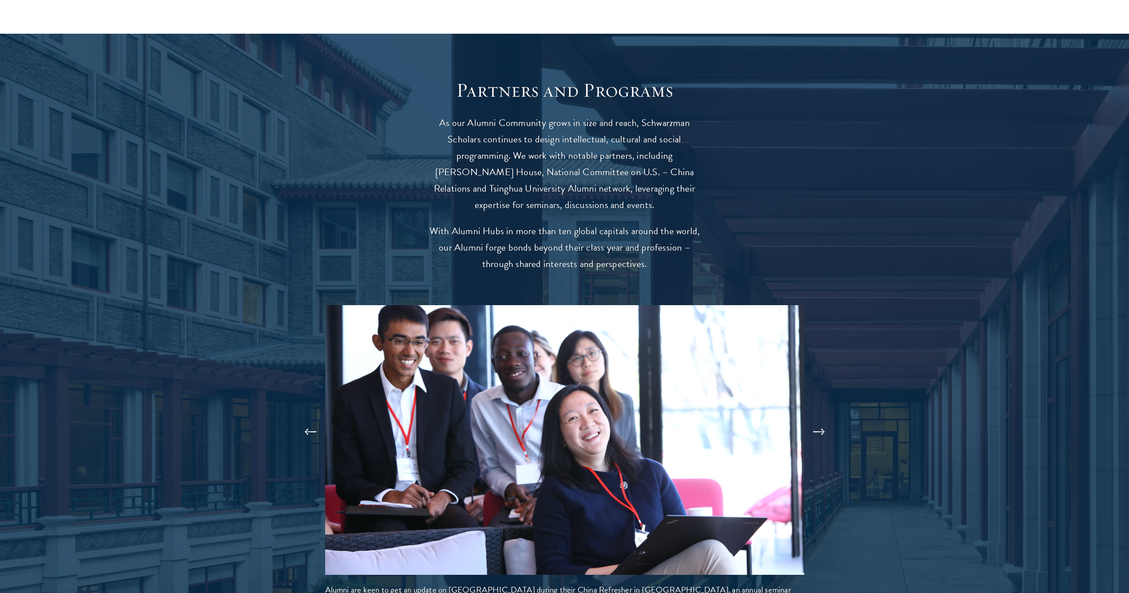
click at [827, 420] on button at bounding box center [818, 432] width 29 height 25
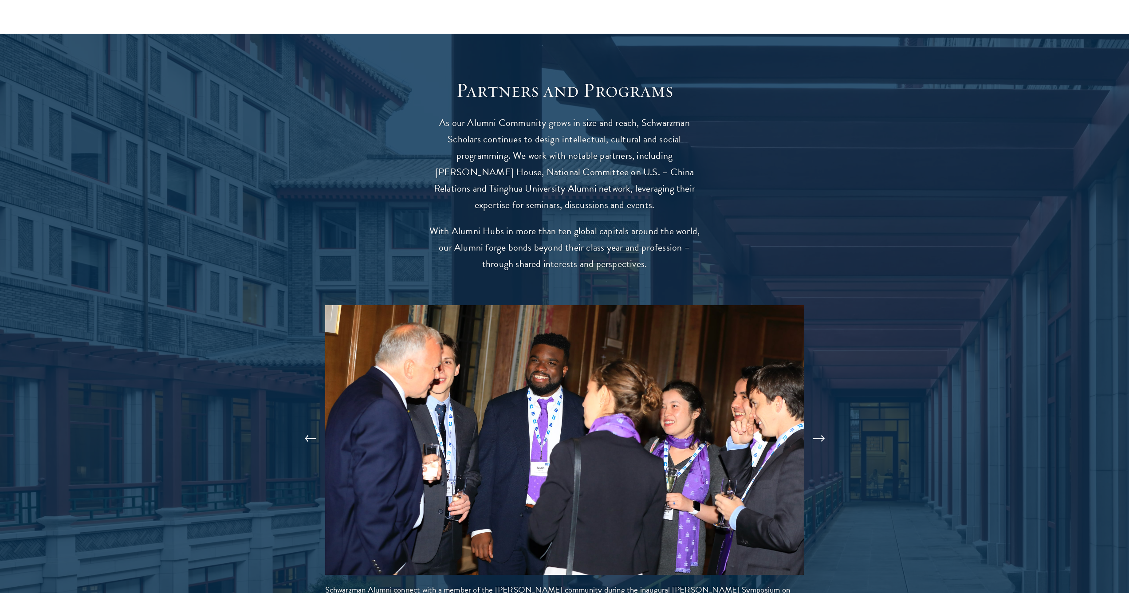
click at [827, 426] on button at bounding box center [818, 438] width 29 height 25
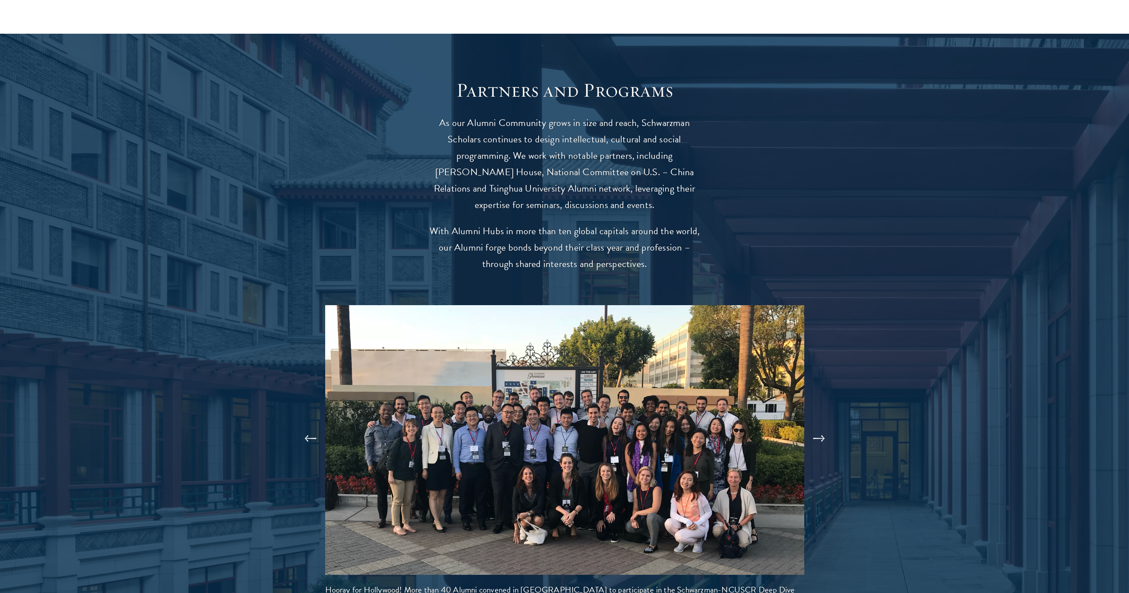
click at [820, 426] on button at bounding box center [818, 438] width 29 height 25
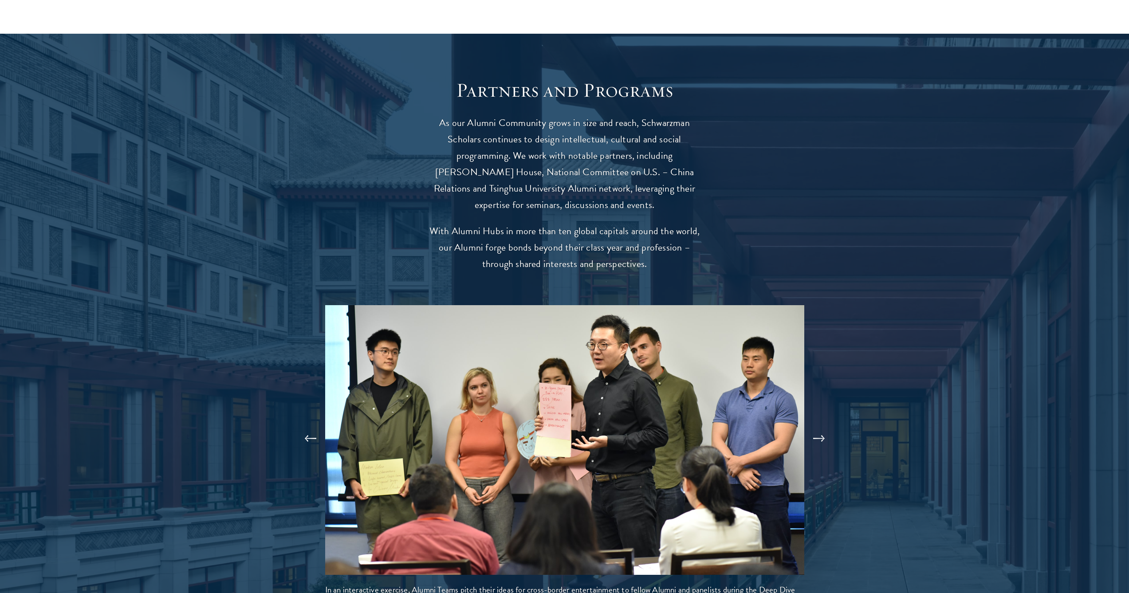
click at [820, 426] on button at bounding box center [818, 438] width 29 height 25
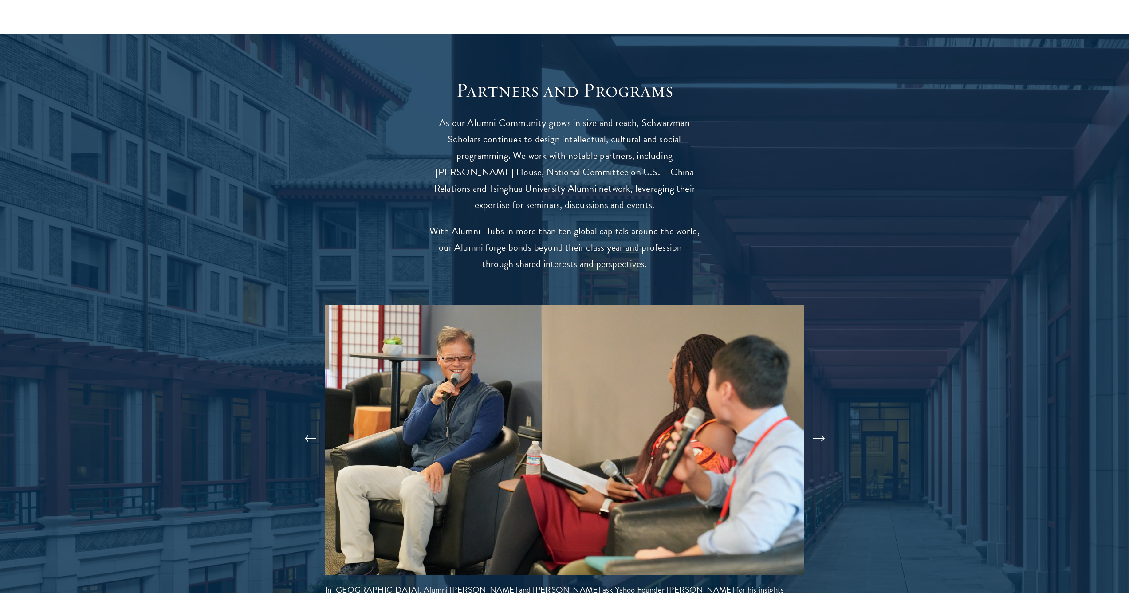
click at [820, 426] on button at bounding box center [818, 438] width 29 height 25
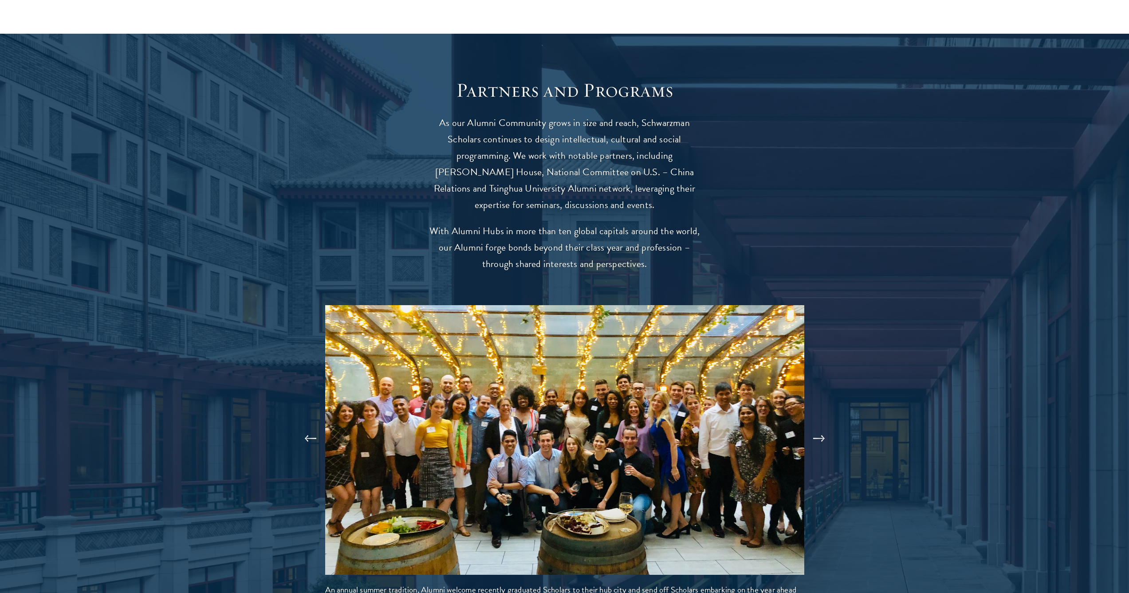
click at [819, 426] on button at bounding box center [818, 438] width 29 height 25
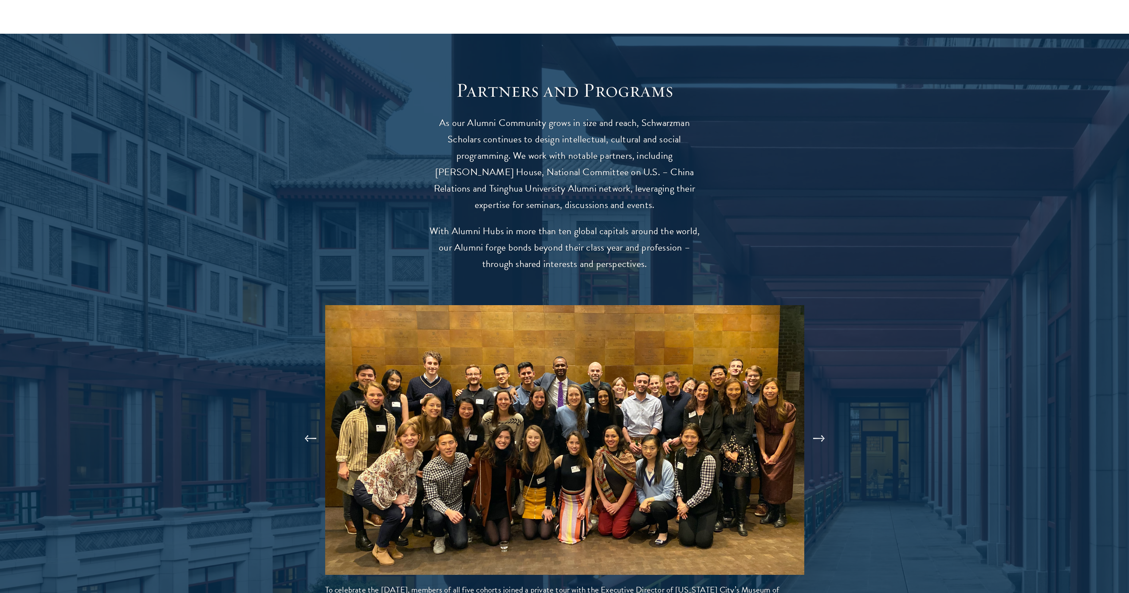
click at [826, 426] on button at bounding box center [818, 438] width 29 height 25
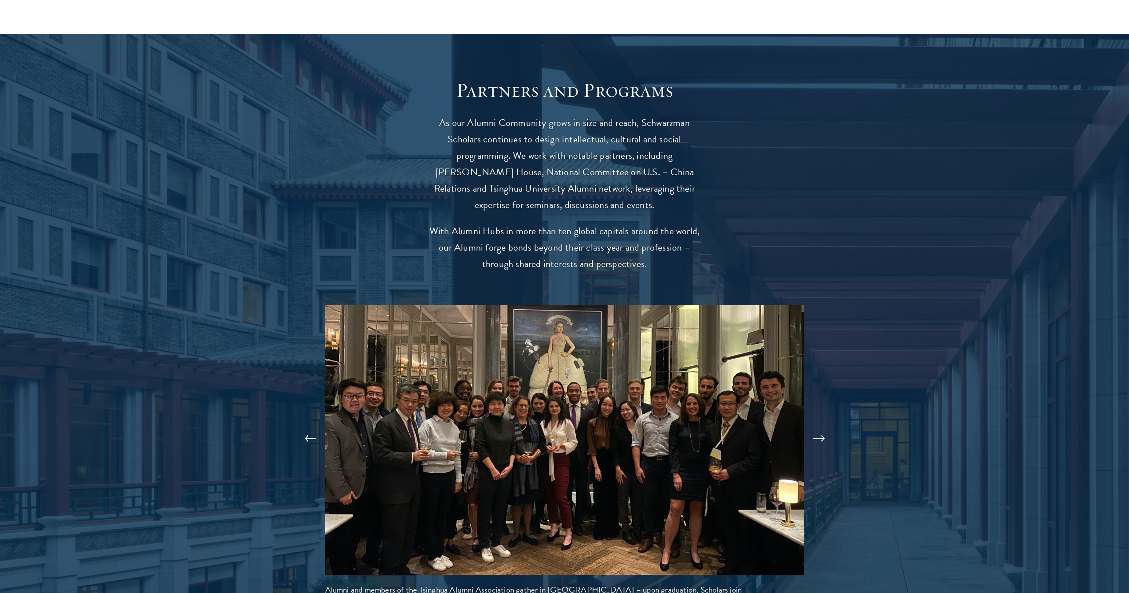
click at [822, 426] on button at bounding box center [818, 438] width 29 height 25
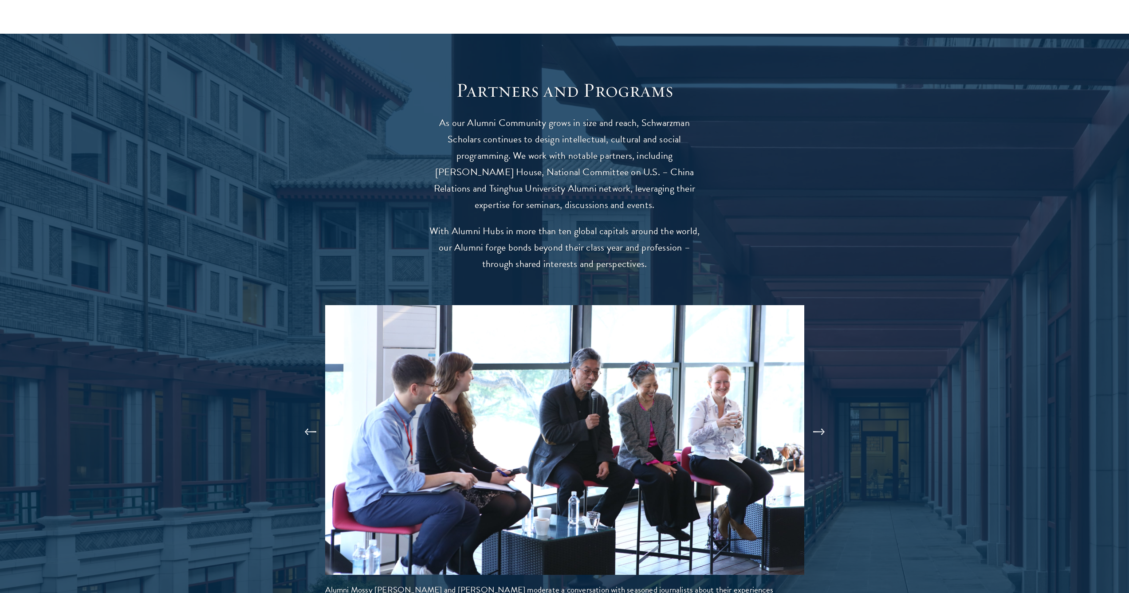
click at [821, 420] on button at bounding box center [818, 432] width 29 height 25
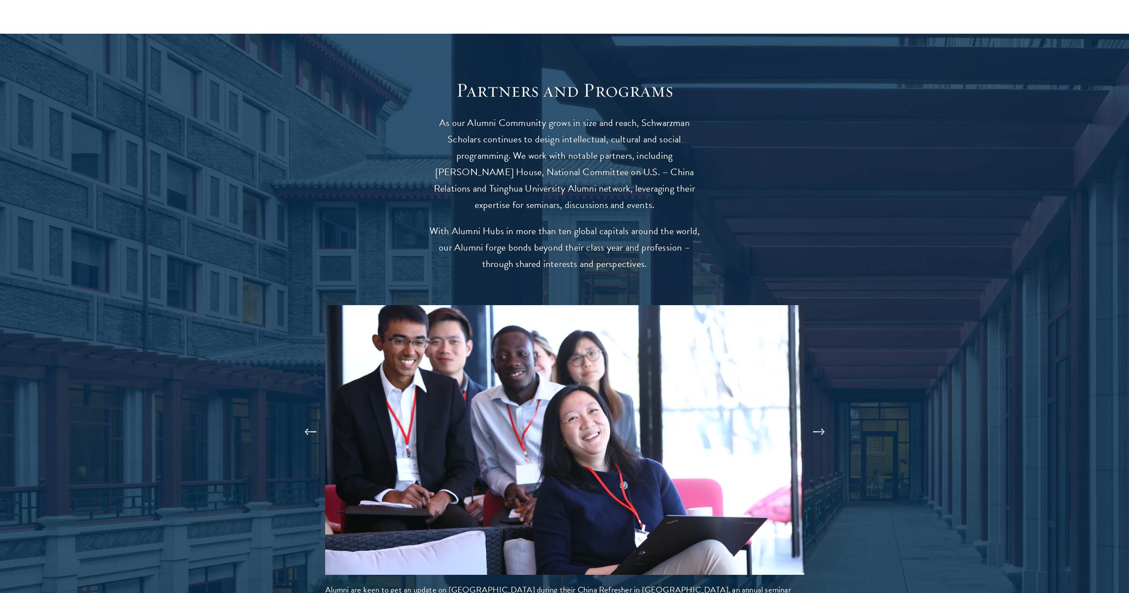
click at [816, 420] on button at bounding box center [818, 432] width 29 height 25
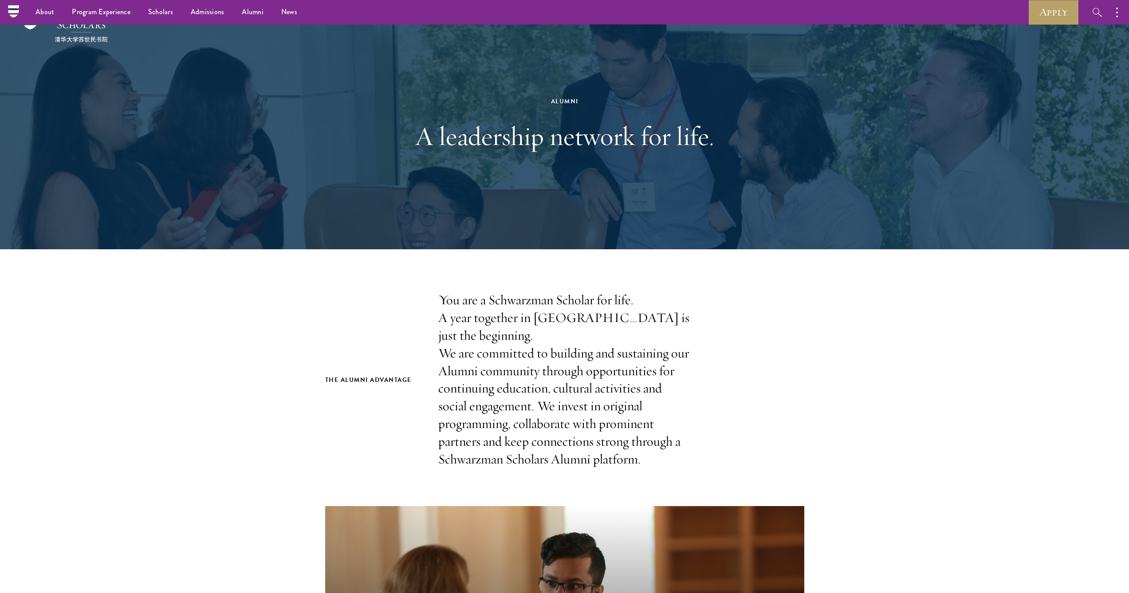
scroll to position [0, 0]
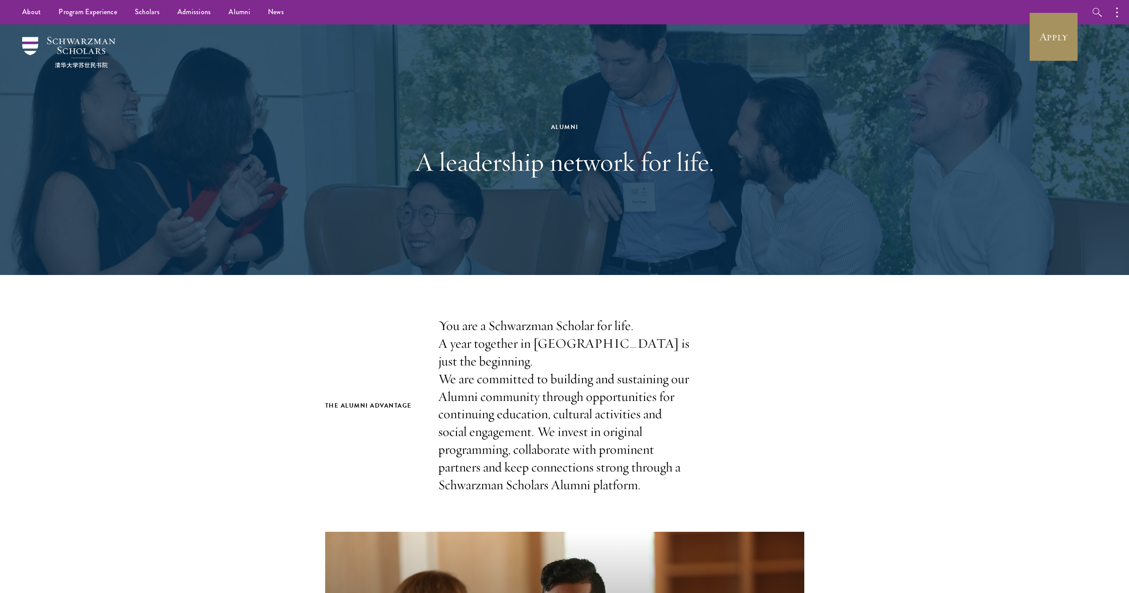
click at [1044, 45] on link "Apply" at bounding box center [1054, 37] width 50 height 50
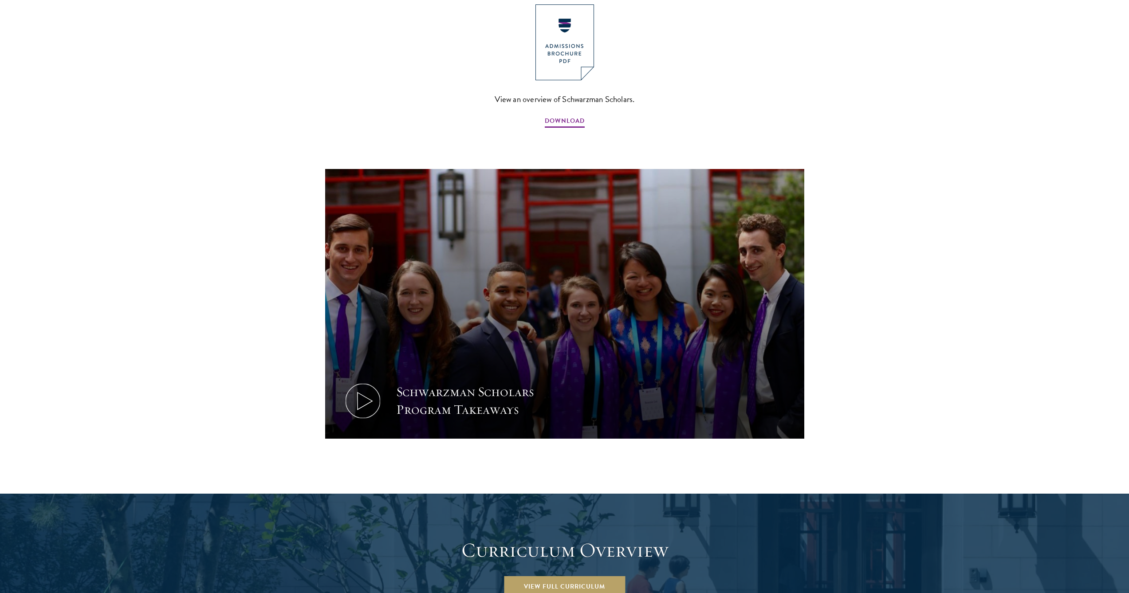
scroll to position [665, 0]
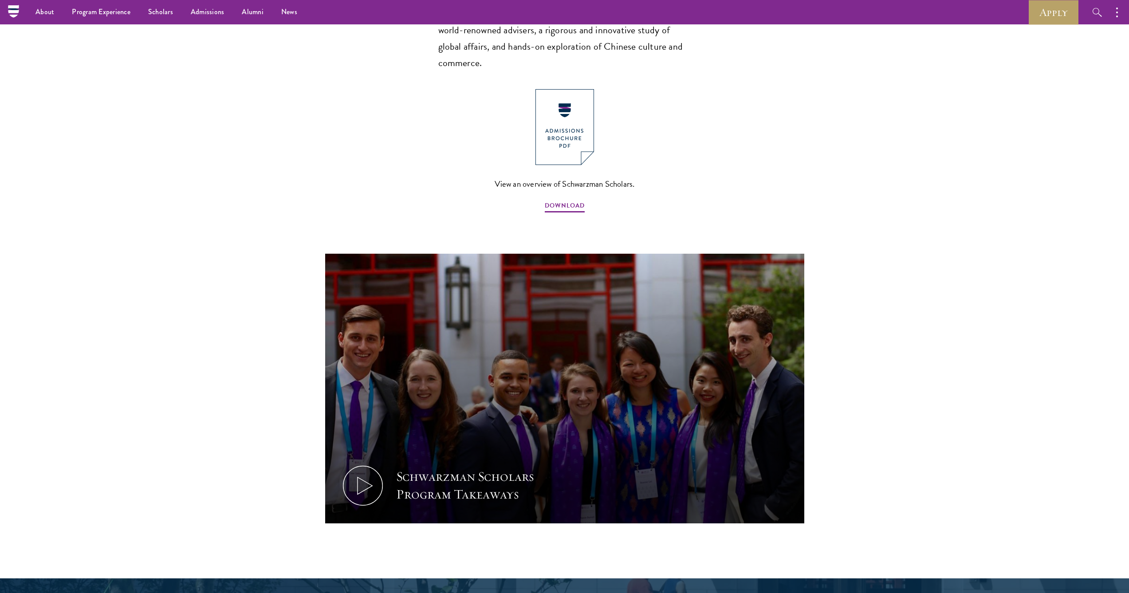
click at [565, 126] on img at bounding box center [564, 127] width 59 height 76
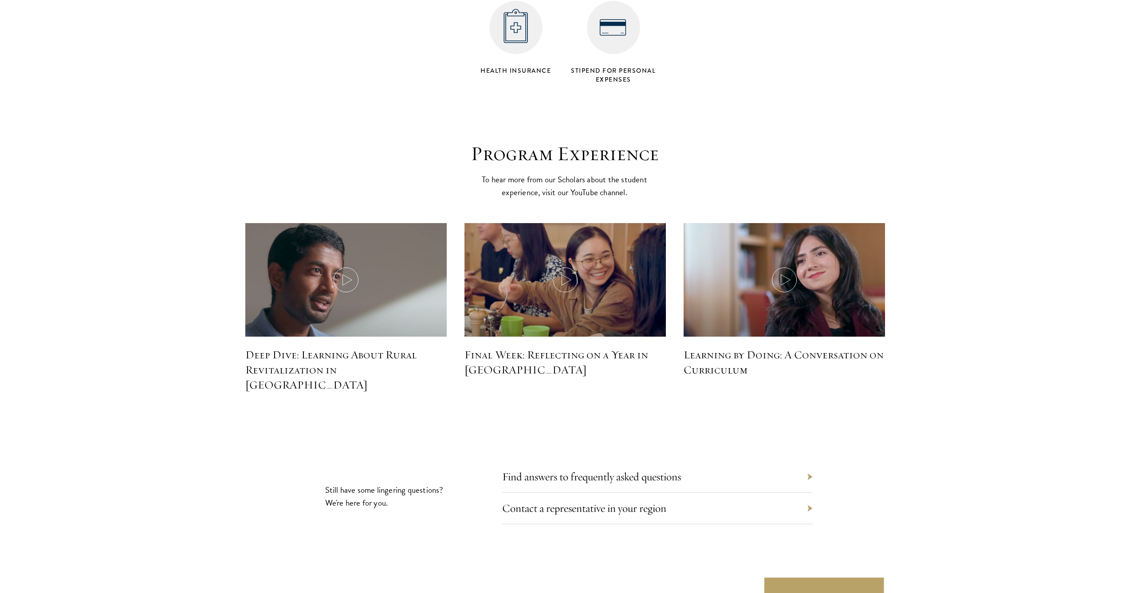
scroll to position [3797, 0]
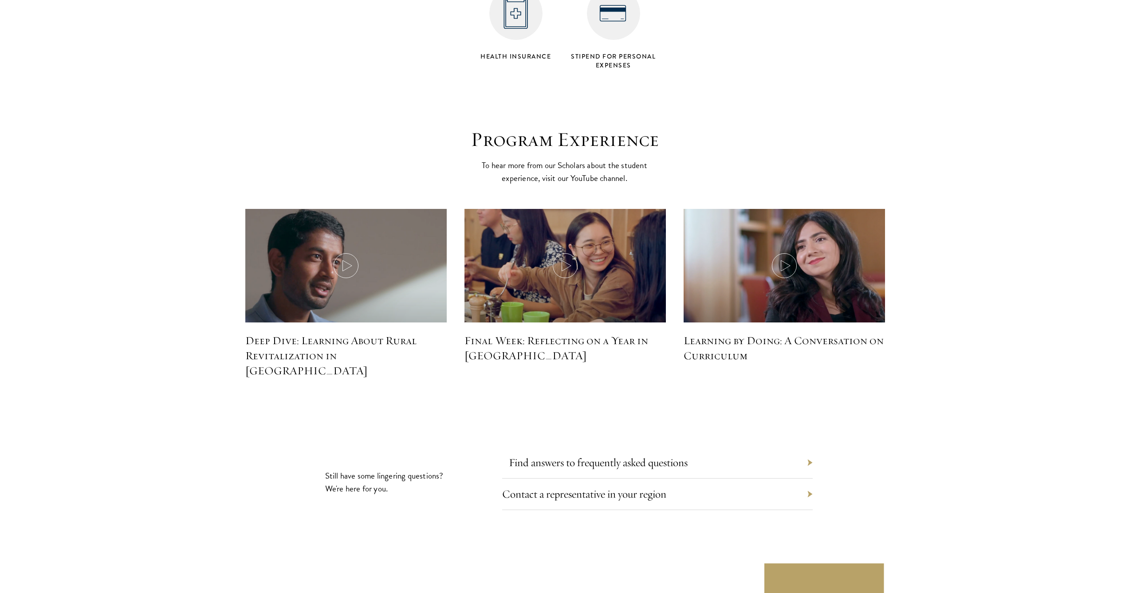
click at [635, 456] on link "Find answers to frequently asked questions" at bounding box center [598, 463] width 179 height 14
click at [805, 447] on div "Find answers to frequently asked questions" at bounding box center [657, 462] width 310 height 31
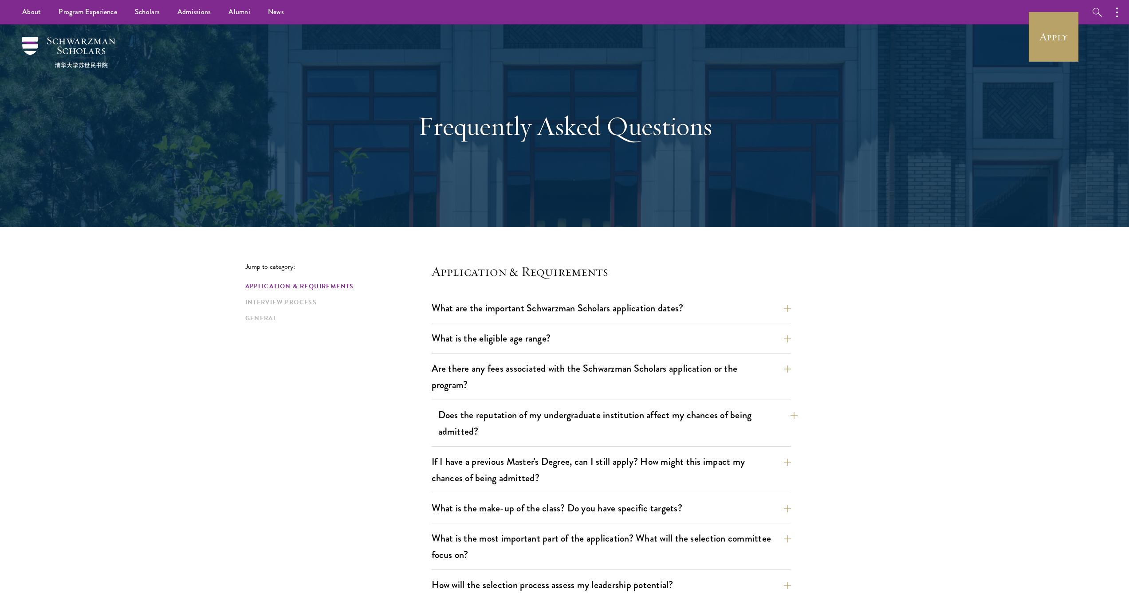
click at [756, 424] on button "Does the reputation of my undergraduate institution affect my chances of being …" at bounding box center [617, 423] width 359 height 36
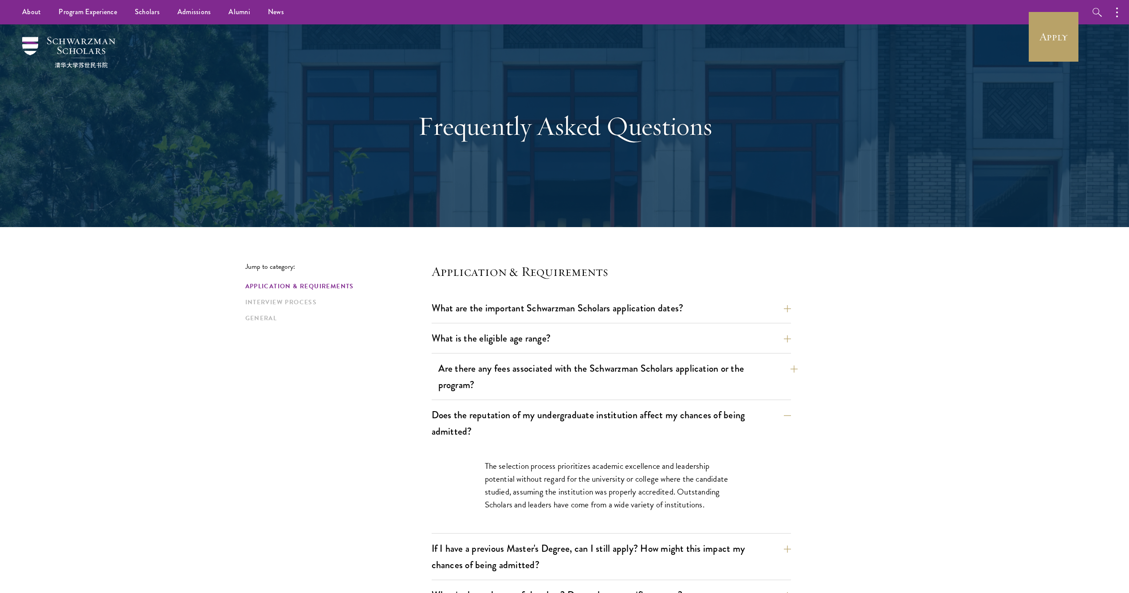
click at [723, 381] on button "Are there any fees associated with the Schwarzman Scholars application or the p…" at bounding box center [617, 376] width 359 height 36
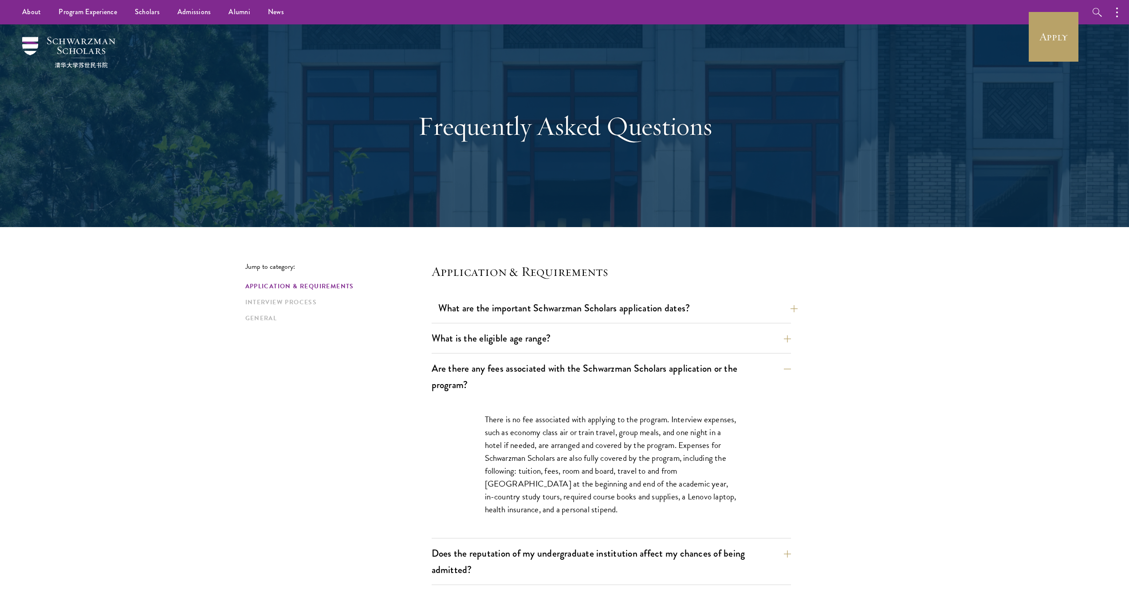
click at [654, 315] on button "What are the important Schwarzman Scholars application dates?" at bounding box center [617, 308] width 359 height 20
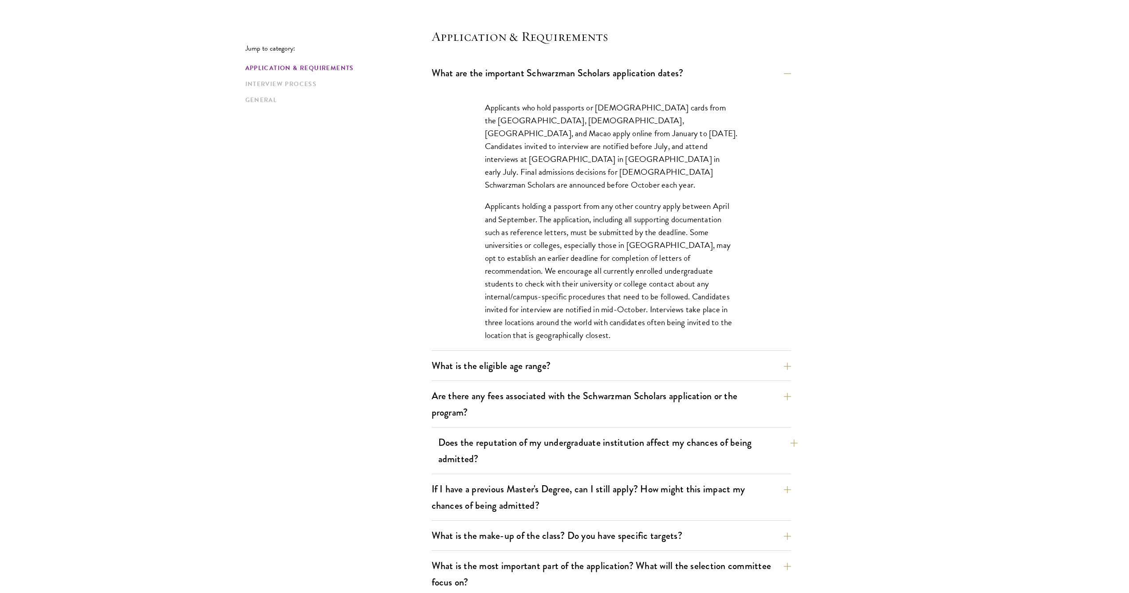
scroll to position [253, 0]
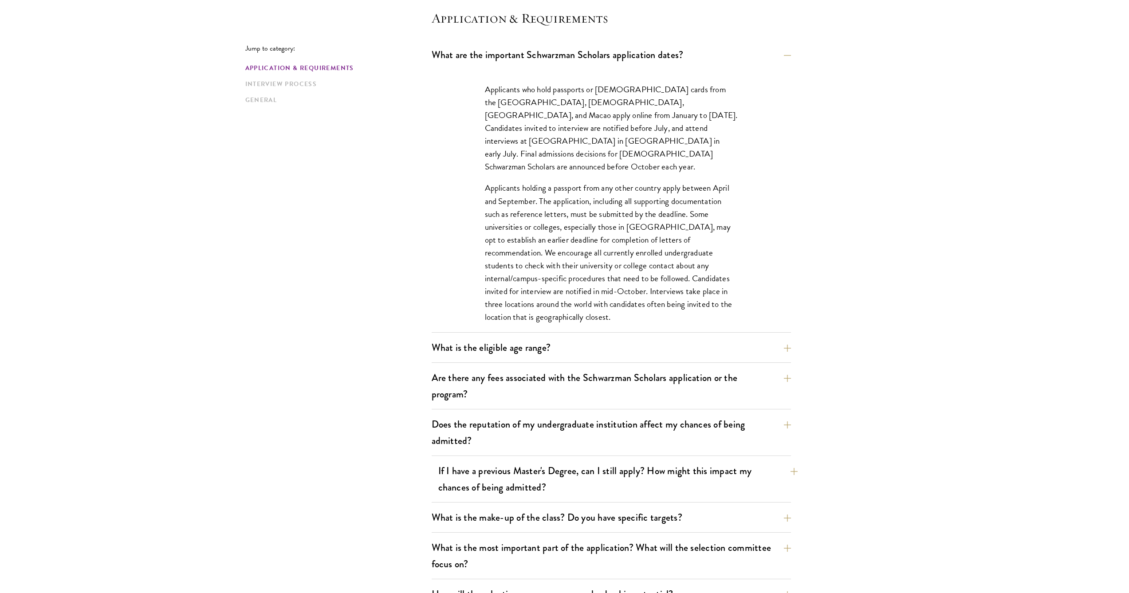
click at [687, 473] on button "If I have a previous Master's Degree, can I still apply? How might this impact …" at bounding box center [617, 479] width 359 height 36
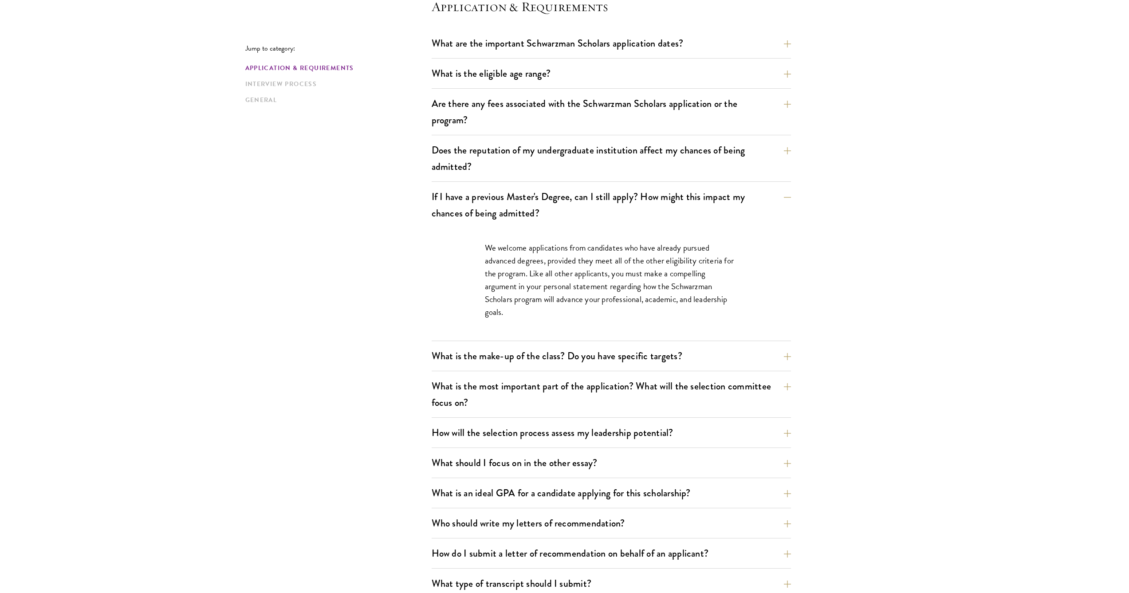
scroll to position [270, 0]
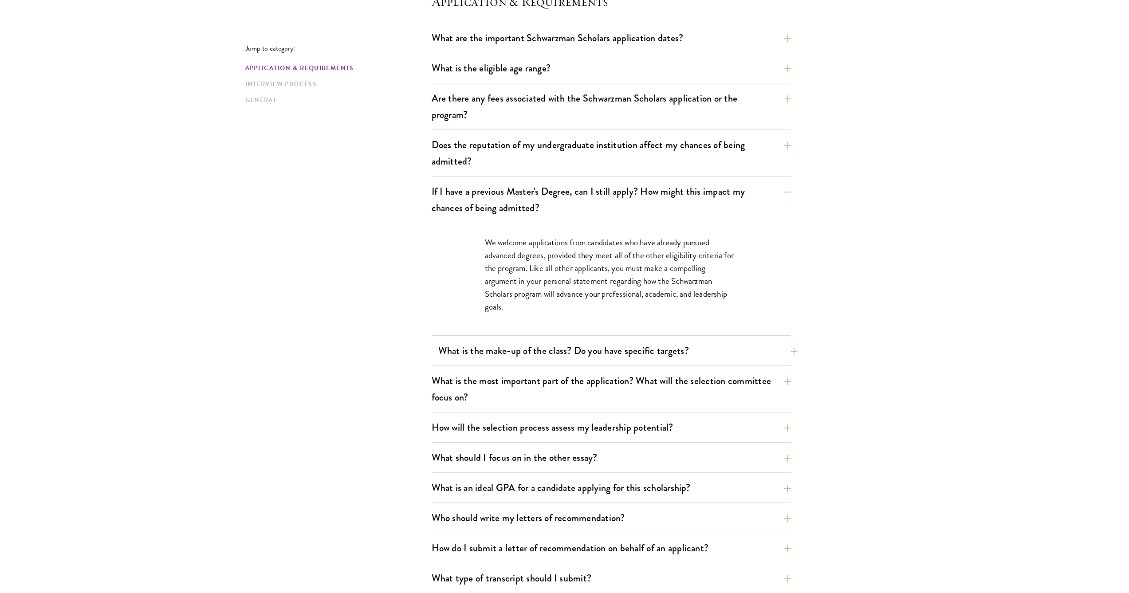
click at [620, 352] on button "What is the make-up of the class? Do you have specific targets?" at bounding box center [617, 351] width 359 height 20
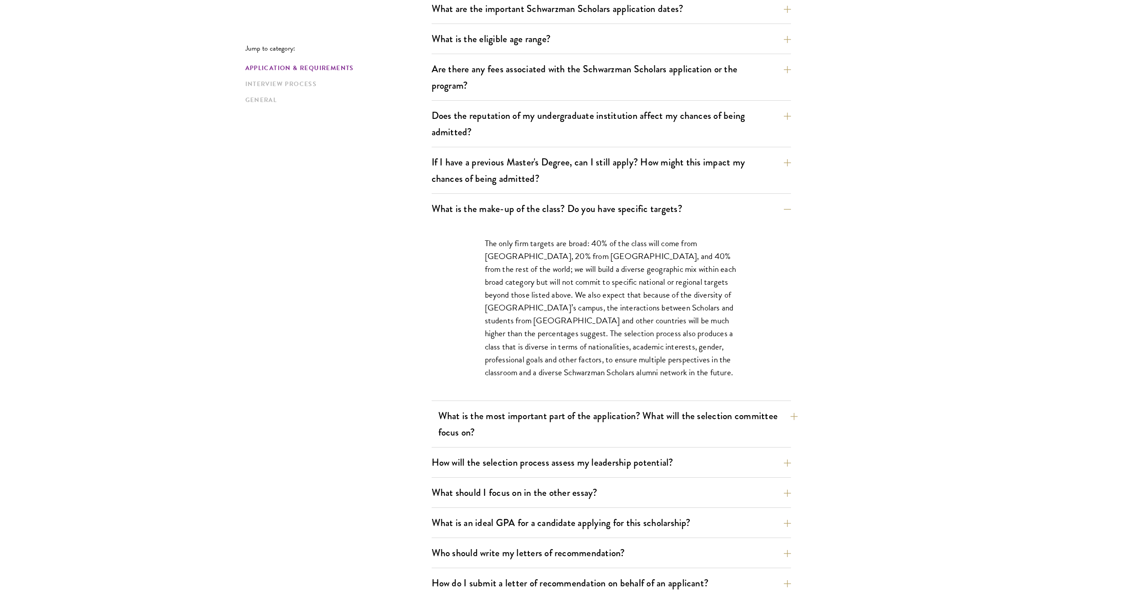
scroll to position [305, 0]
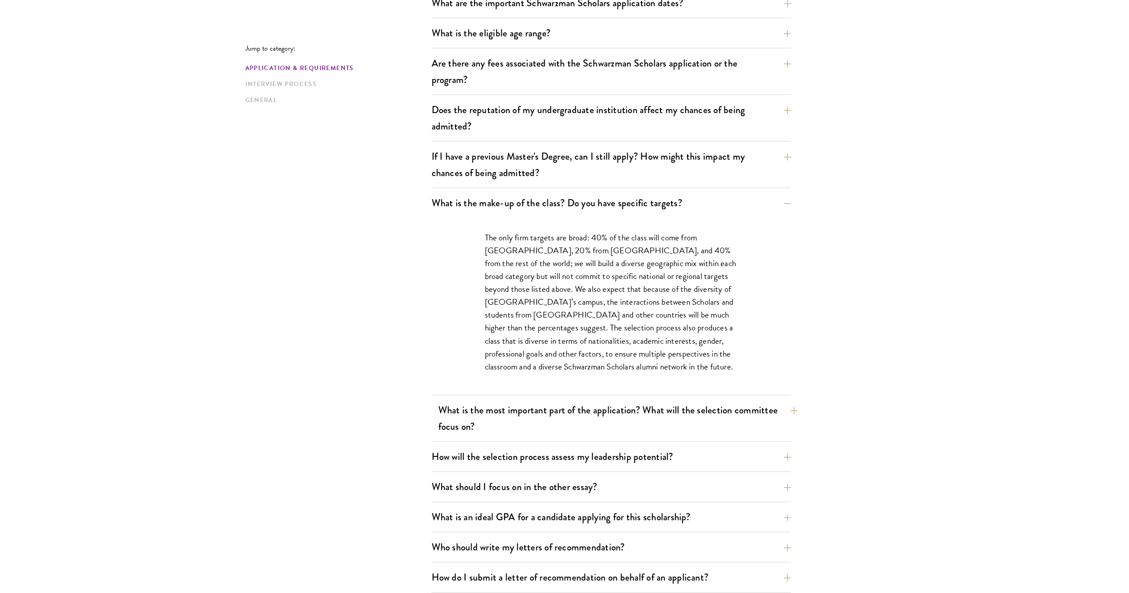
click at [613, 408] on button "What is the most important part of the application? What will the selection com…" at bounding box center [617, 418] width 359 height 36
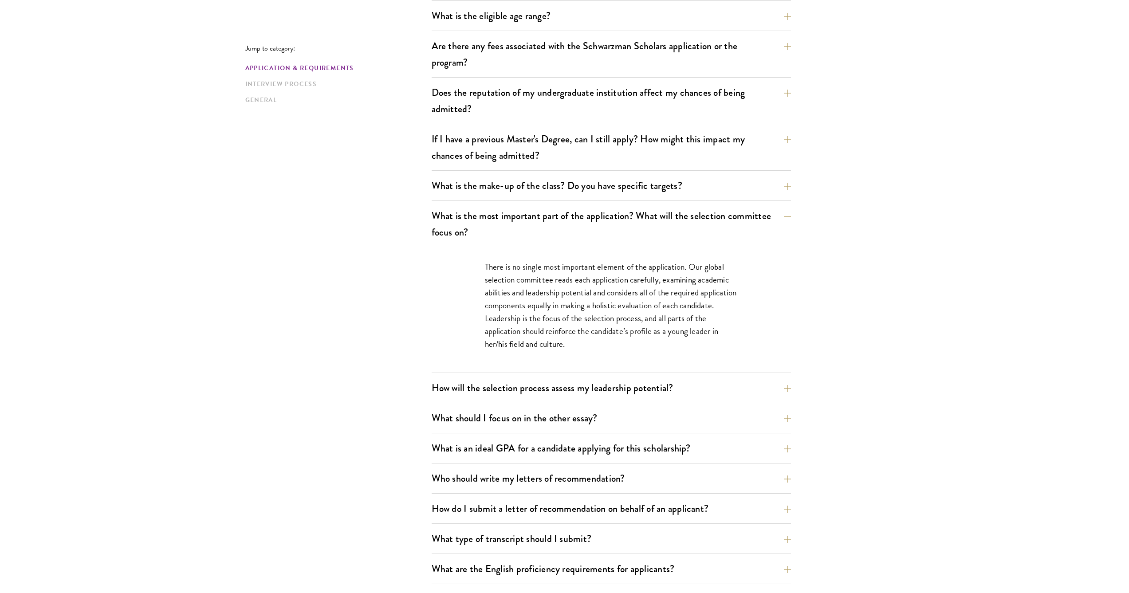
scroll to position [328, 0]
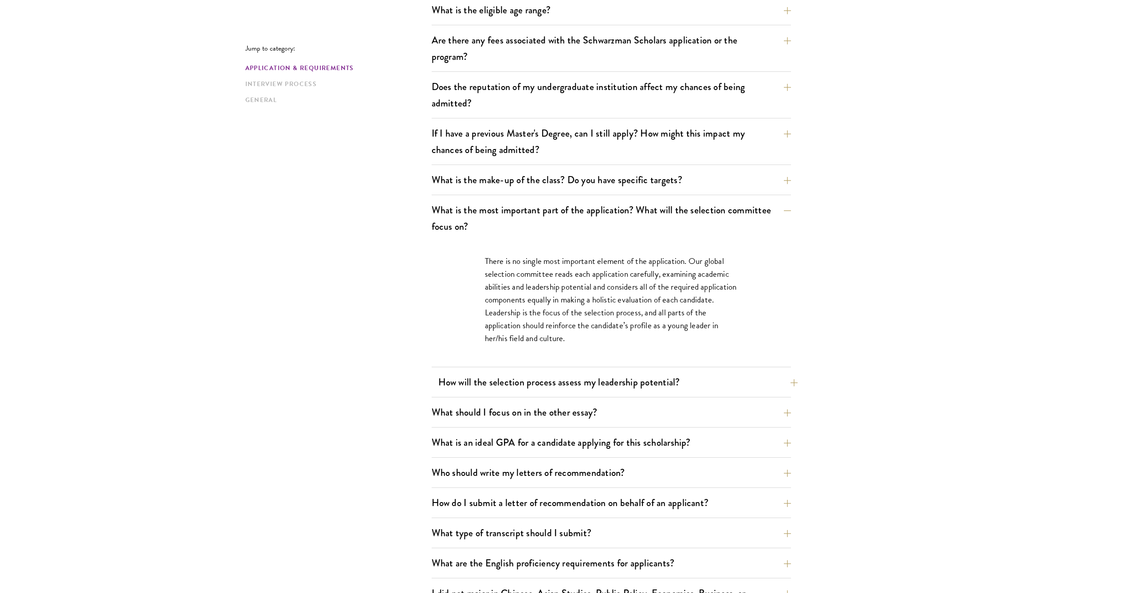
click at [705, 389] on button "How will the selection process assess my leadership potential?" at bounding box center [617, 382] width 359 height 20
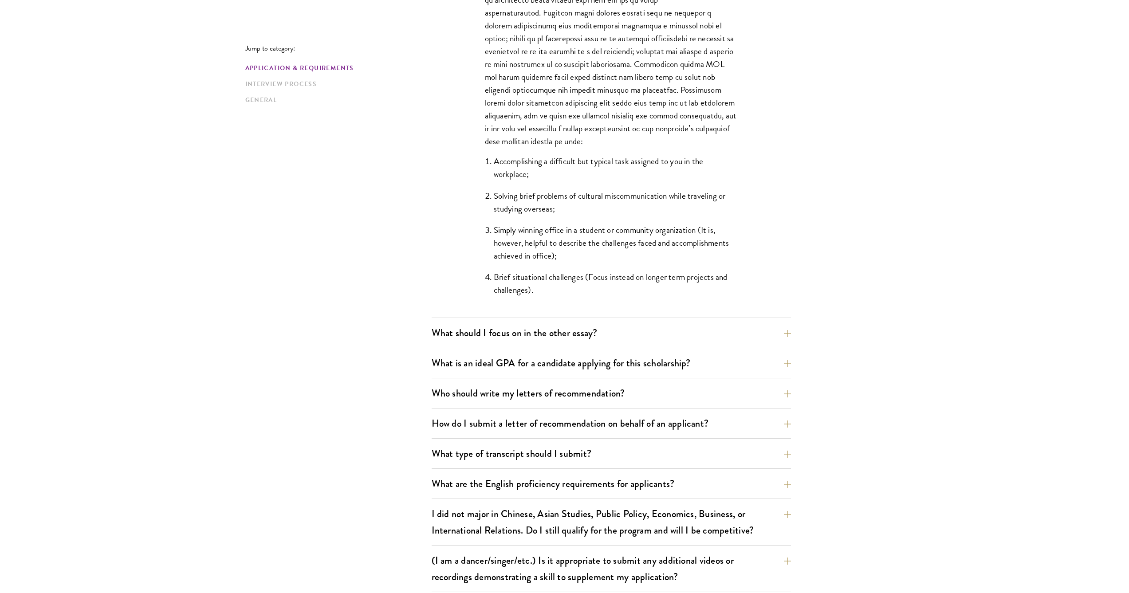
scroll to position [789, 0]
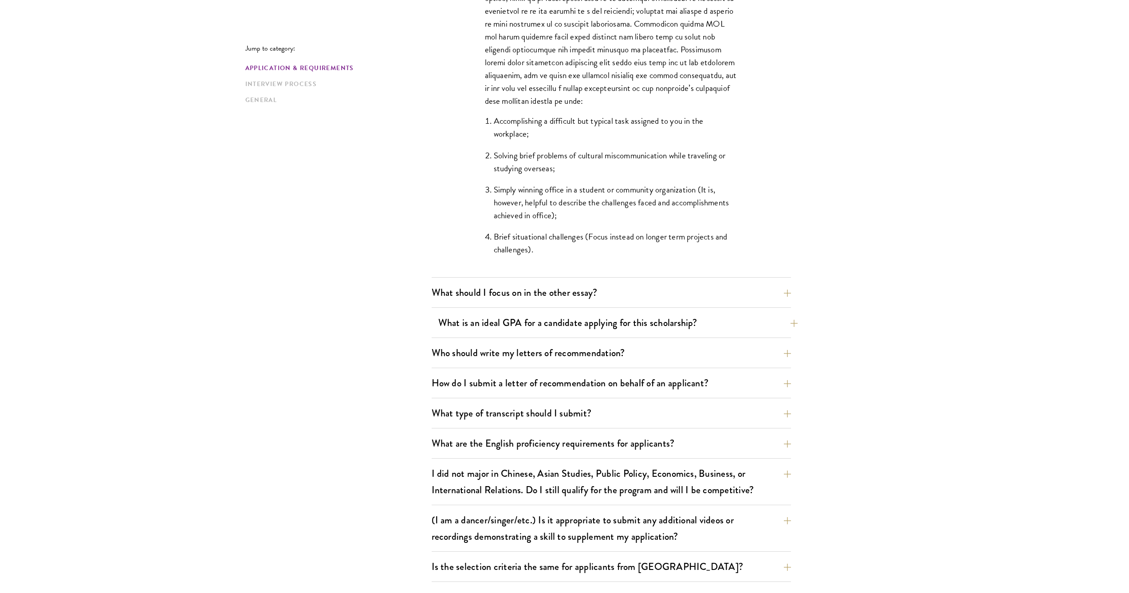
click at [590, 314] on button "What is an ideal GPA for a candidate applying for this scholarship?" at bounding box center [617, 323] width 359 height 20
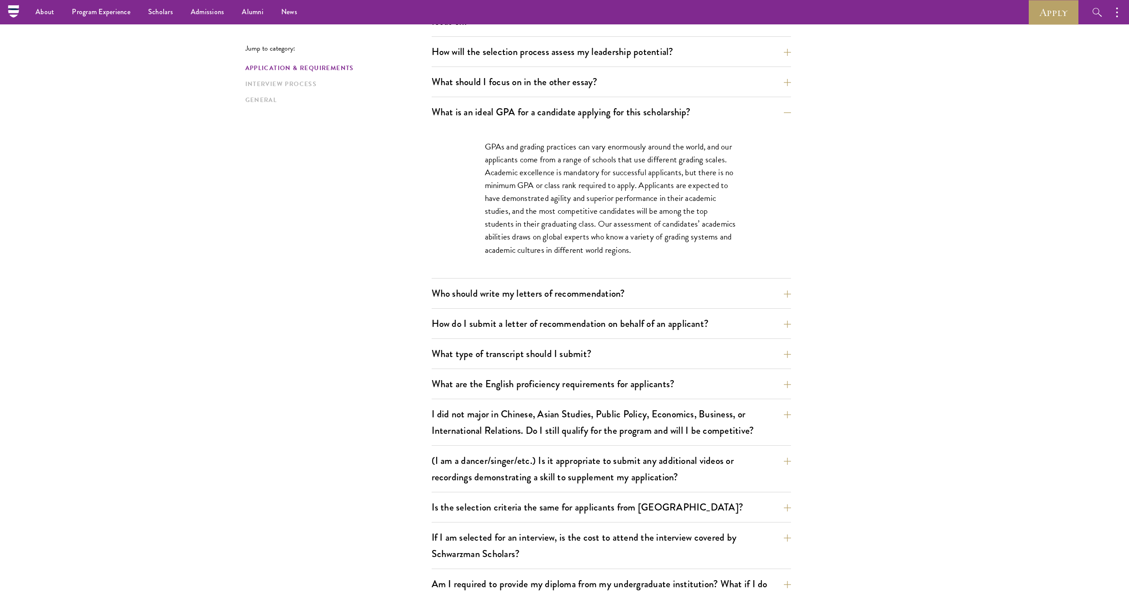
scroll to position [527, 0]
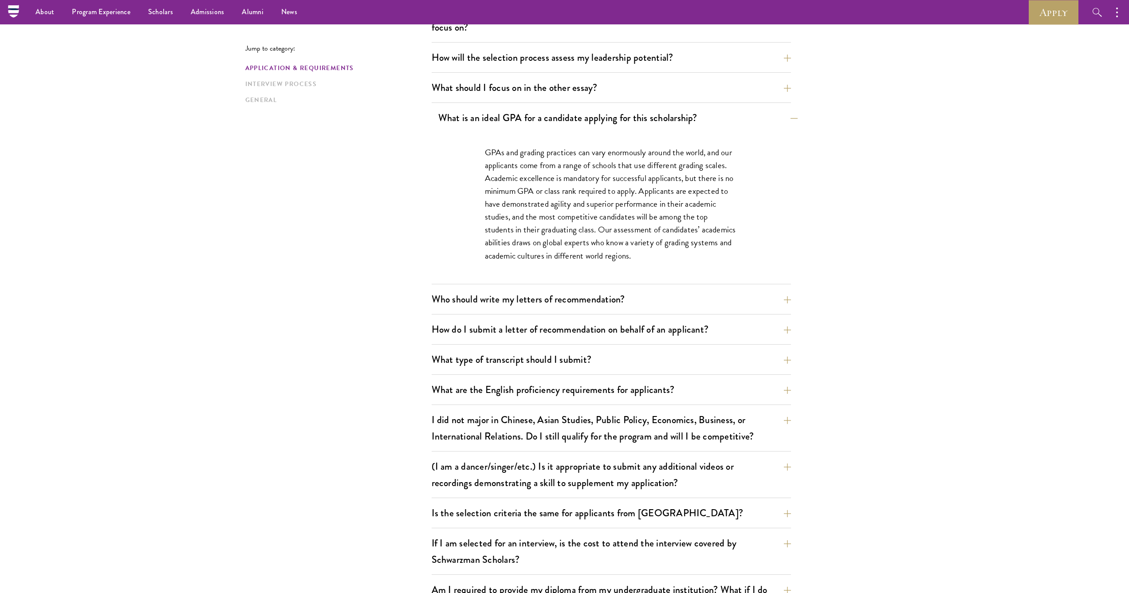
click at [778, 122] on button "What is an ideal GPA for a candidate applying for this scholarship?" at bounding box center [617, 118] width 359 height 20
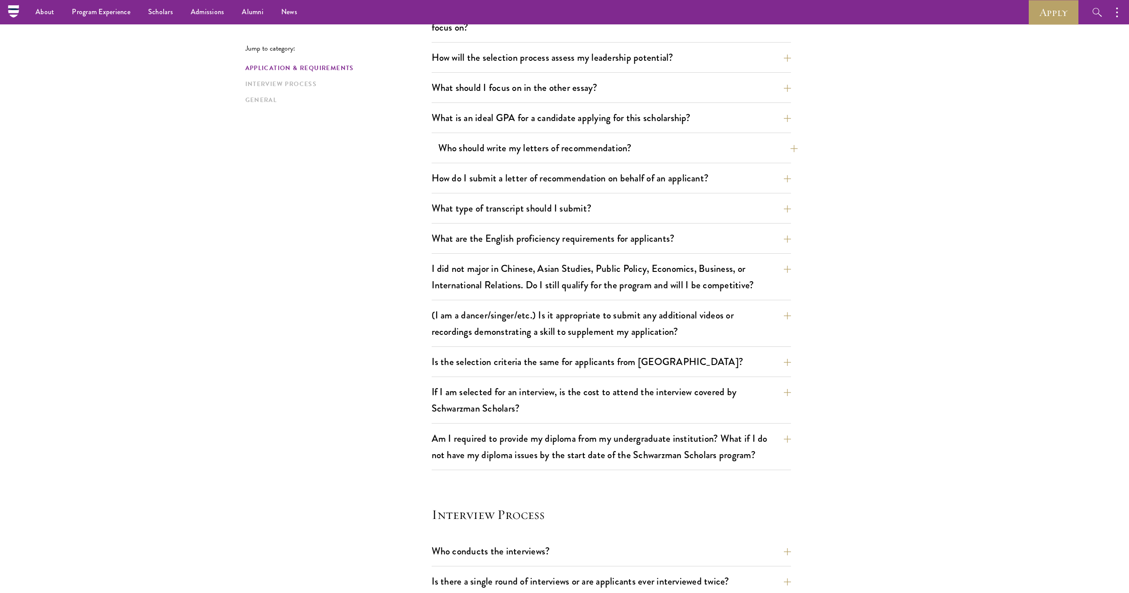
click at [734, 154] on button "Who should write my letters of recommendation?" at bounding box center [617, 148] width 359 height 20
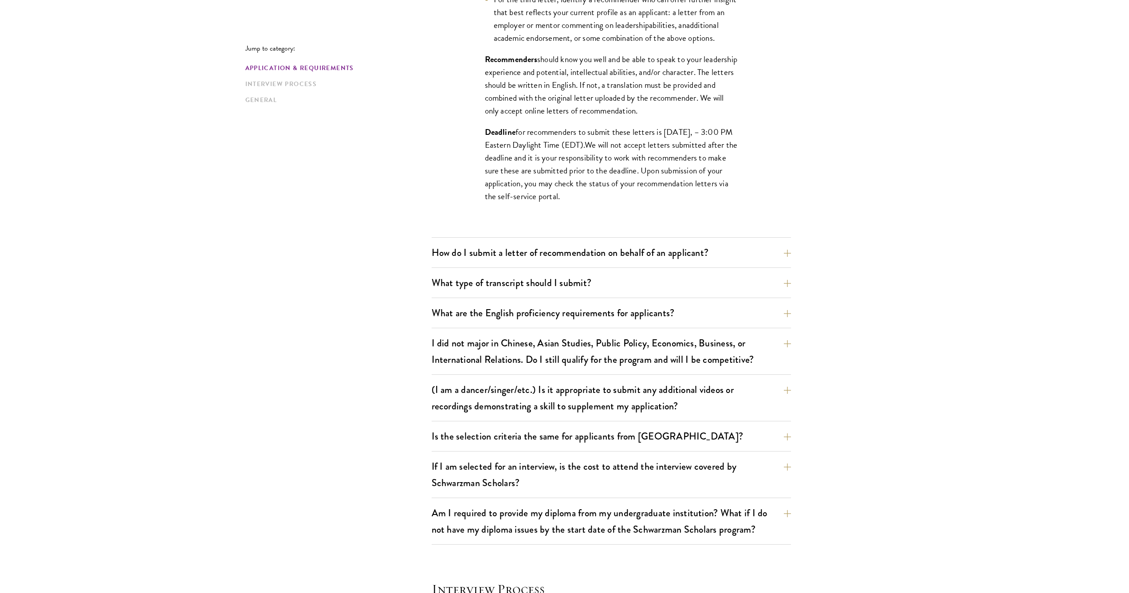
scroll to position [903, 0]
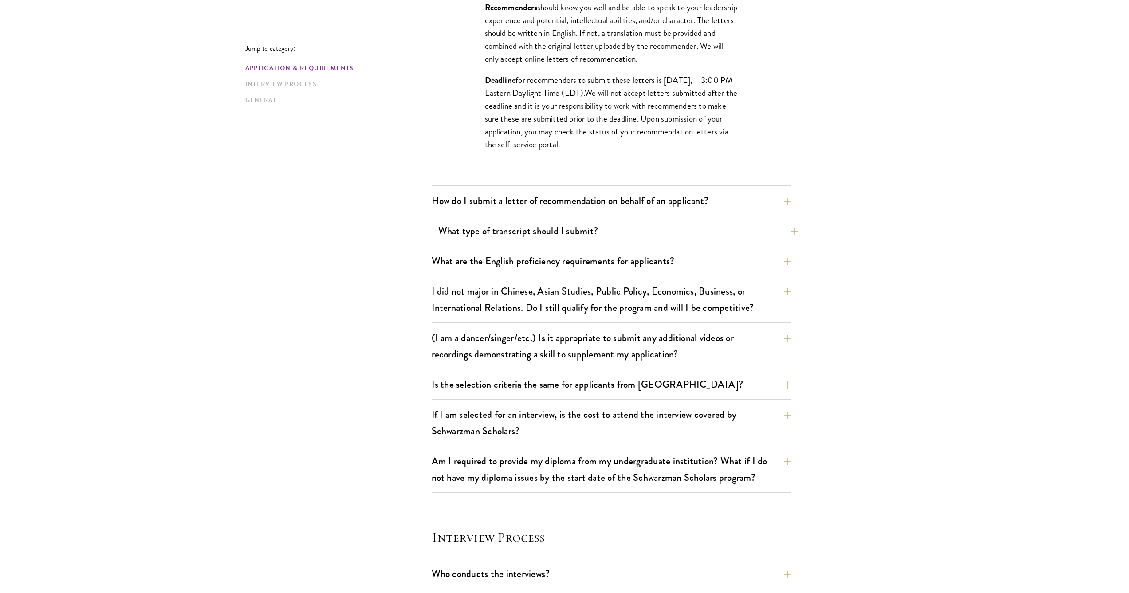
click at [540, 227] on button "What type of transcript should I submit?" at bounding box center [617, 231] width 359 height 20
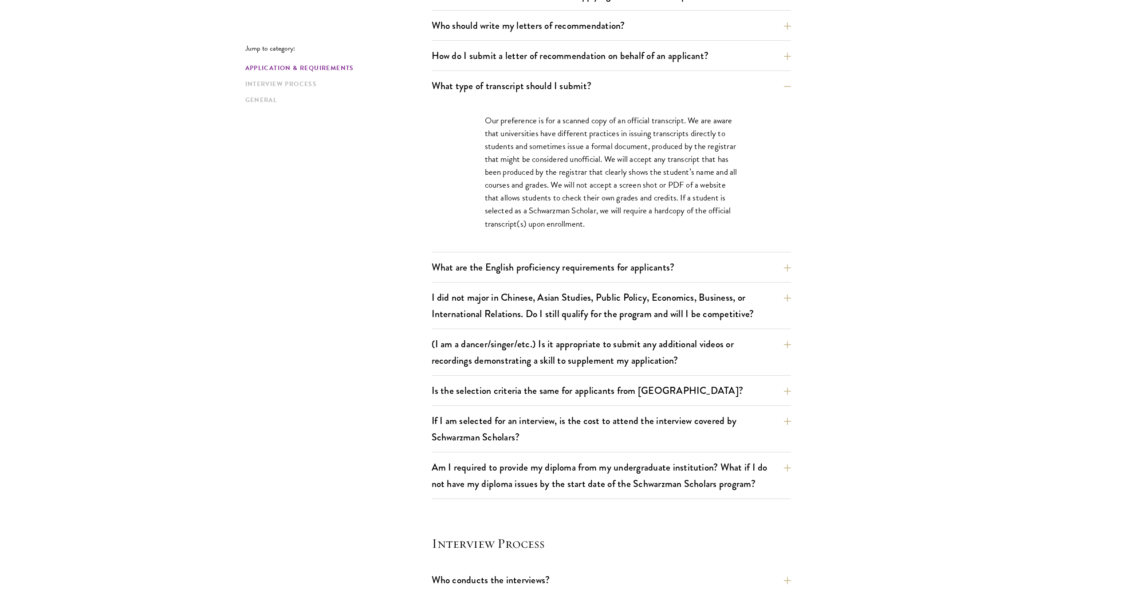
scroll to position [661, 0]
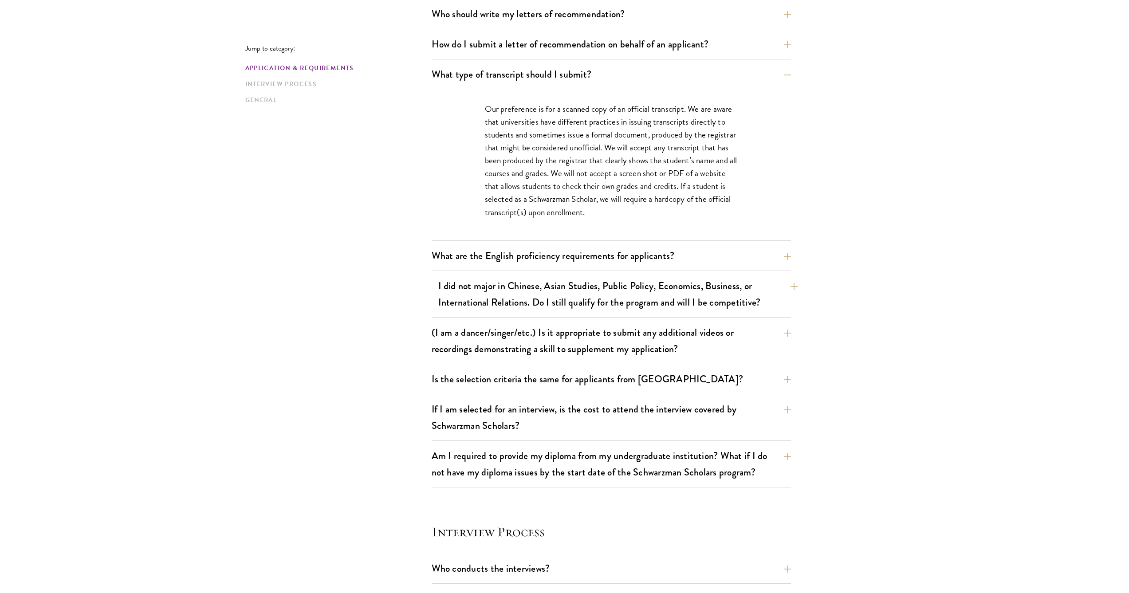
click at [789, 295] on button "I did not major in Chinese, Asian Studies, Public Policy, Economics, Business, …" at bounding box center [617, 294] width 359 height 36
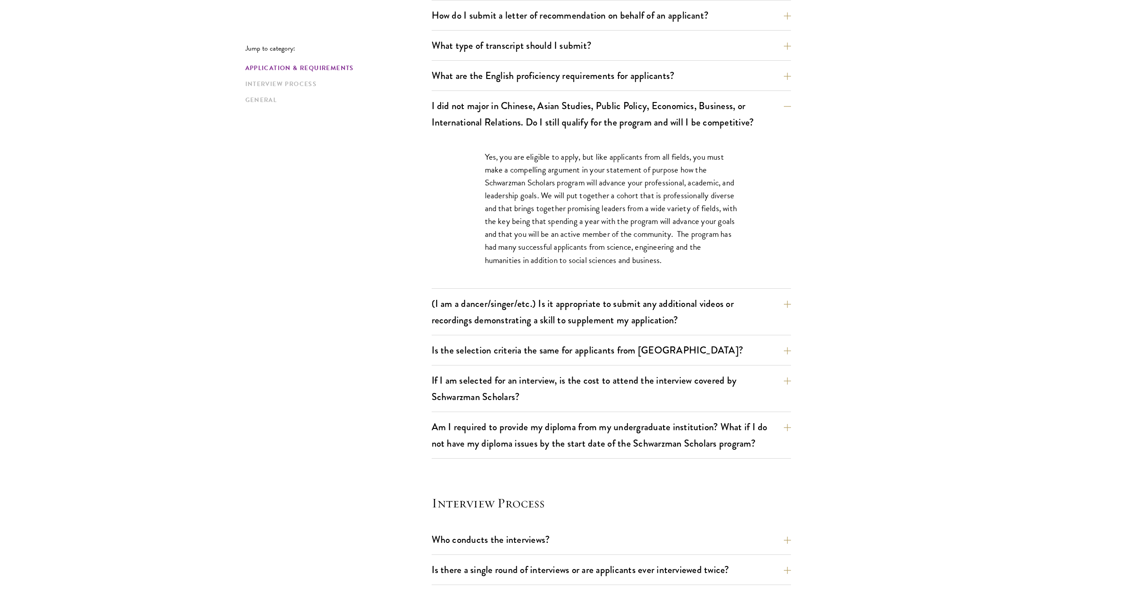
scroll to position [696, 0]
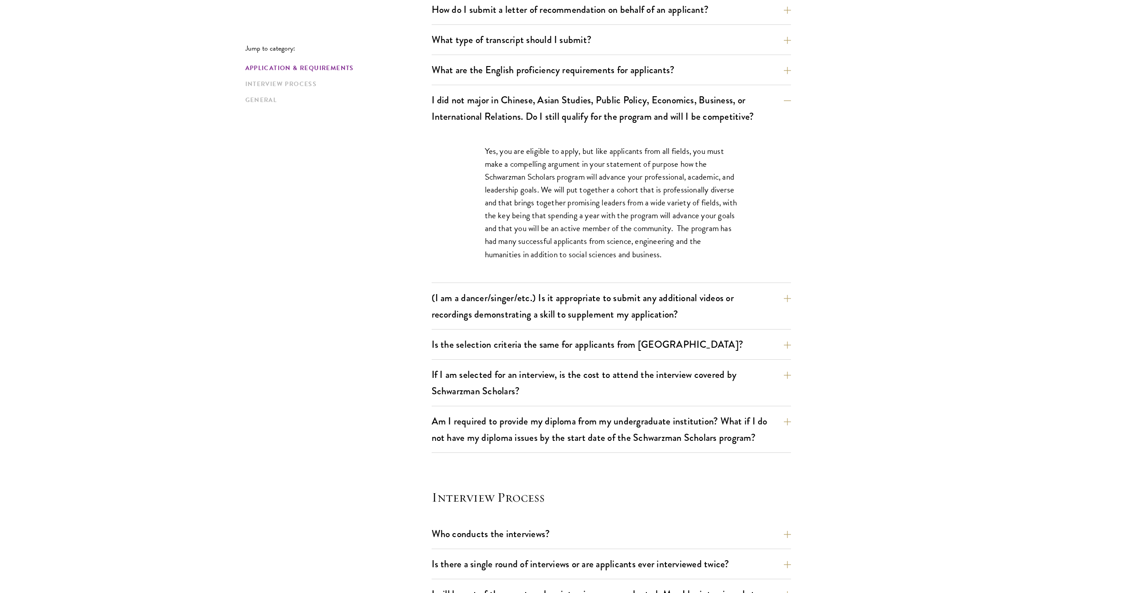
click at [793, 297] on div "Jump to category: Application & Requirements Interview Process General Applicat…" at bounding box center [564, 336] width 639 height 1539
click at [786, 299] on button "(I am a dancer/singer/etc.) Is it appropriate to submit any additional videos o…" at bounding box center [617, 306] width 359 height 36
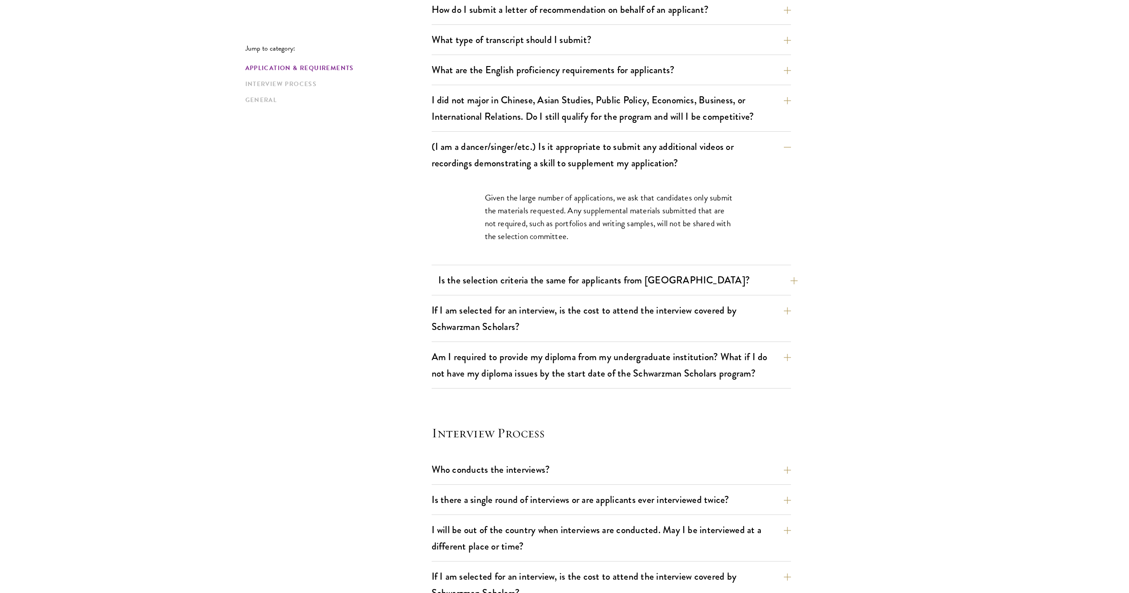
click at [786, 282] on button "Is the selection criteria the same for applicants from [GEOGRAPHIC_DATA]?" at bounding box center [617, 280] width 359 height 20
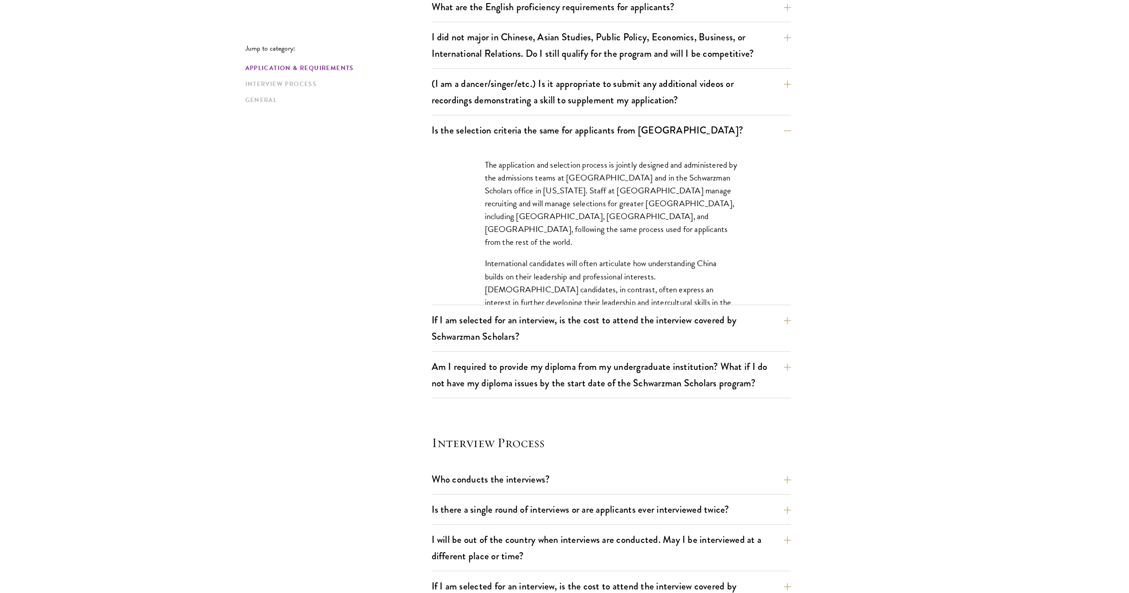
scroll to position [765, 0]
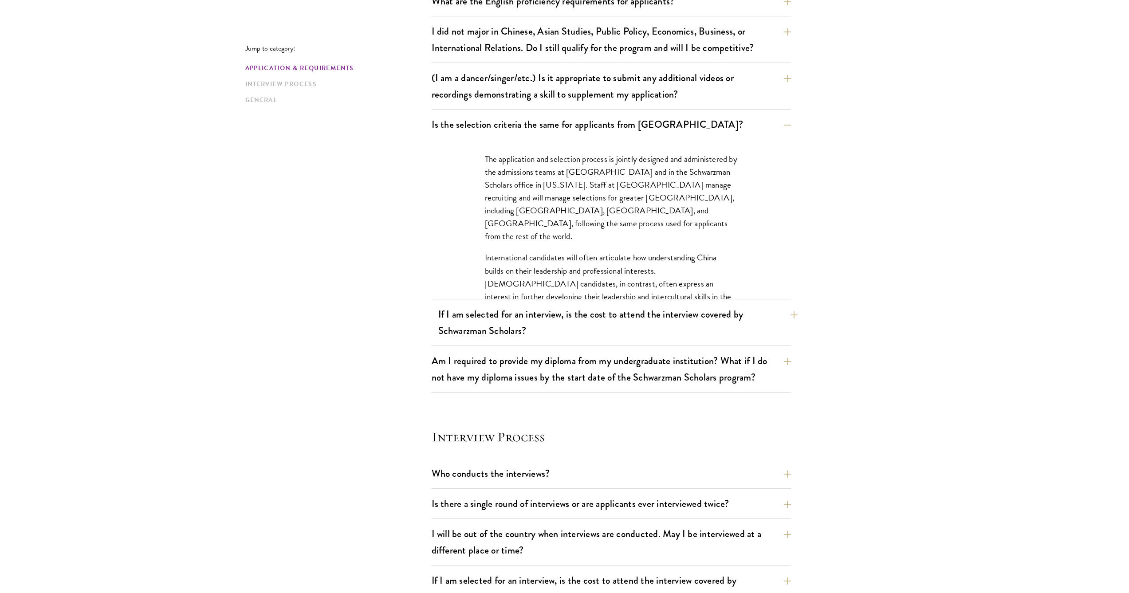
click at [787, 310] on button "If I am selected for an interview, is the cost to attend the interview covered …" at bounding box center [617, 322] width 359 height 36
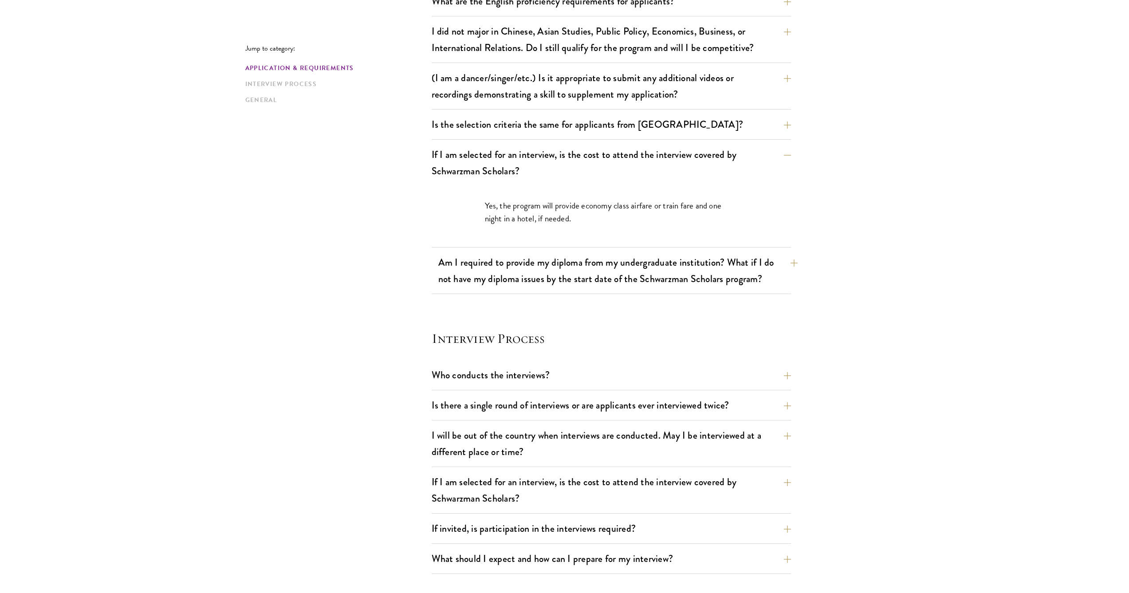
click at [788, 268] on button "Am I required to provide my diploma from my undergraduate institution? What if …" at bounding box center [617, 270] width 359 height 36
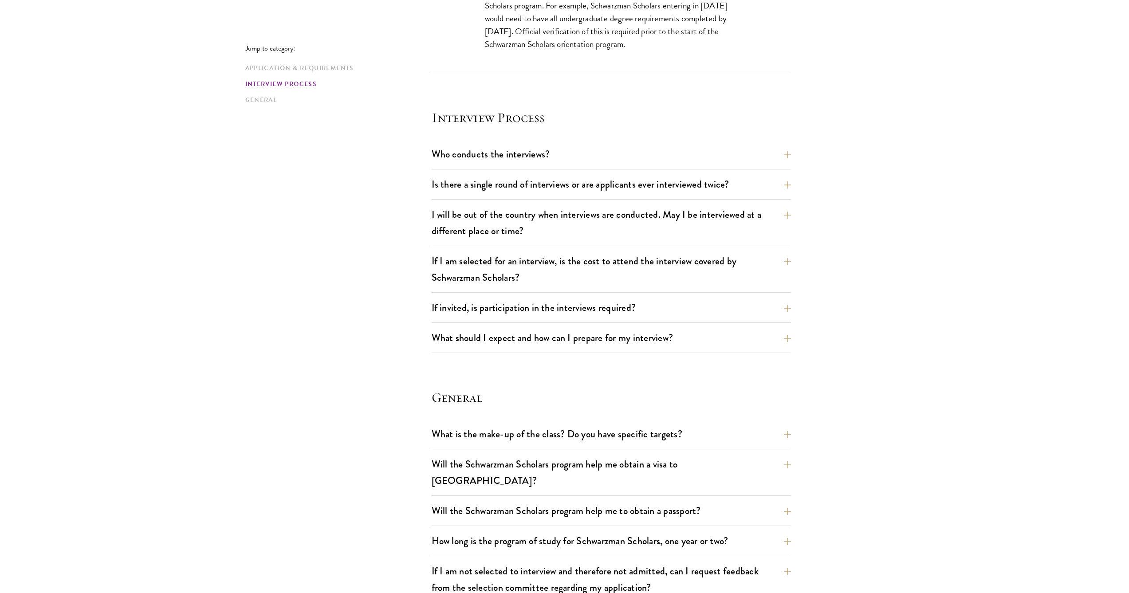
scroll to position [1051, 0]
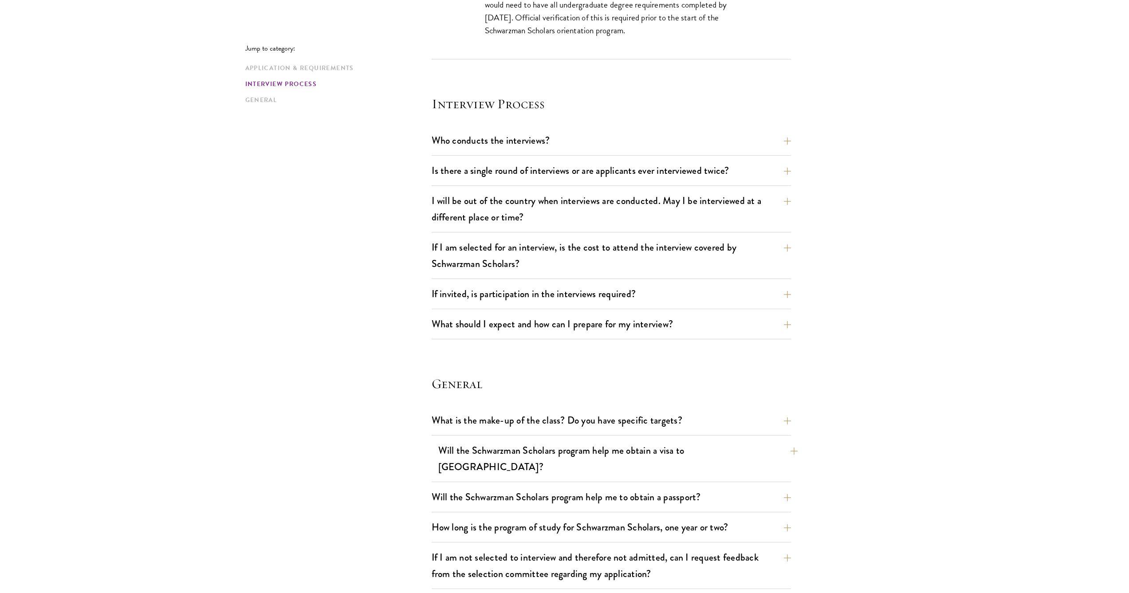
click at [786, 447] on button "Will the Schwarzman Scholars program help me obtain a visa to [GEOGRAPHIC_DATA]?" at bounding box center [617, 458] width 359 height 36
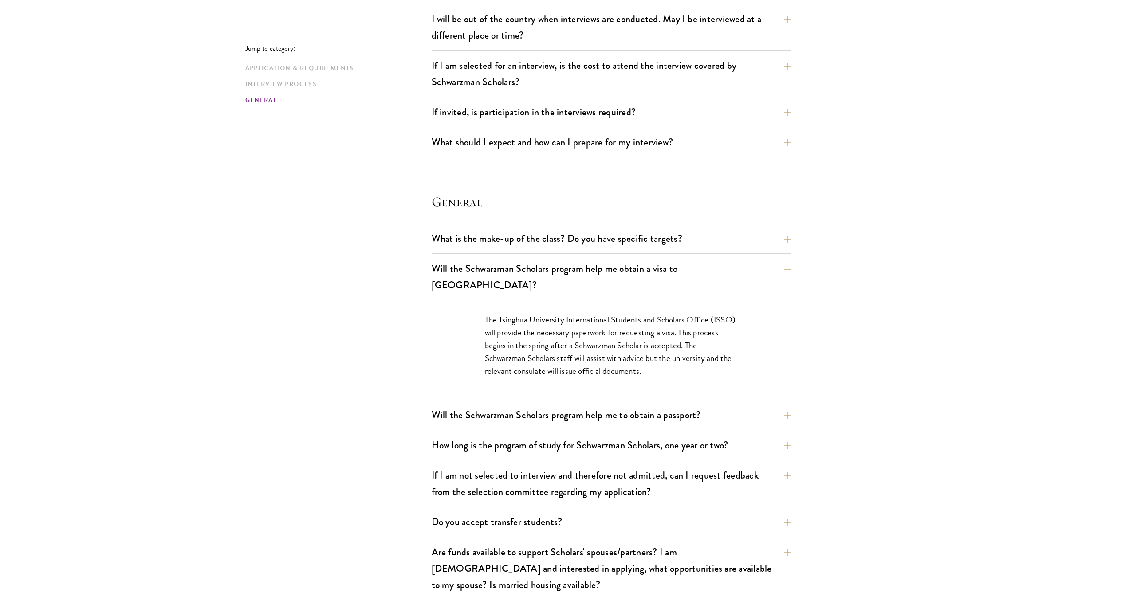
scroll to position [1144, 0]
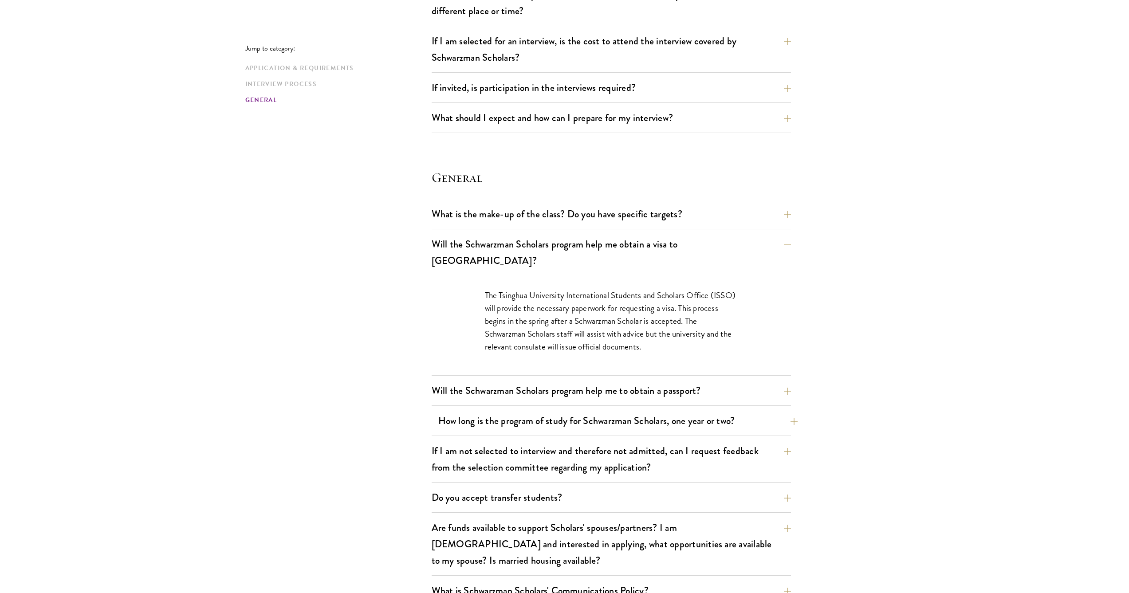
click at [795, 411] on button "How long is the program of study for Schwarzman Scholars, one year or two?" at bounding box center [617, 421] width 359 height 20
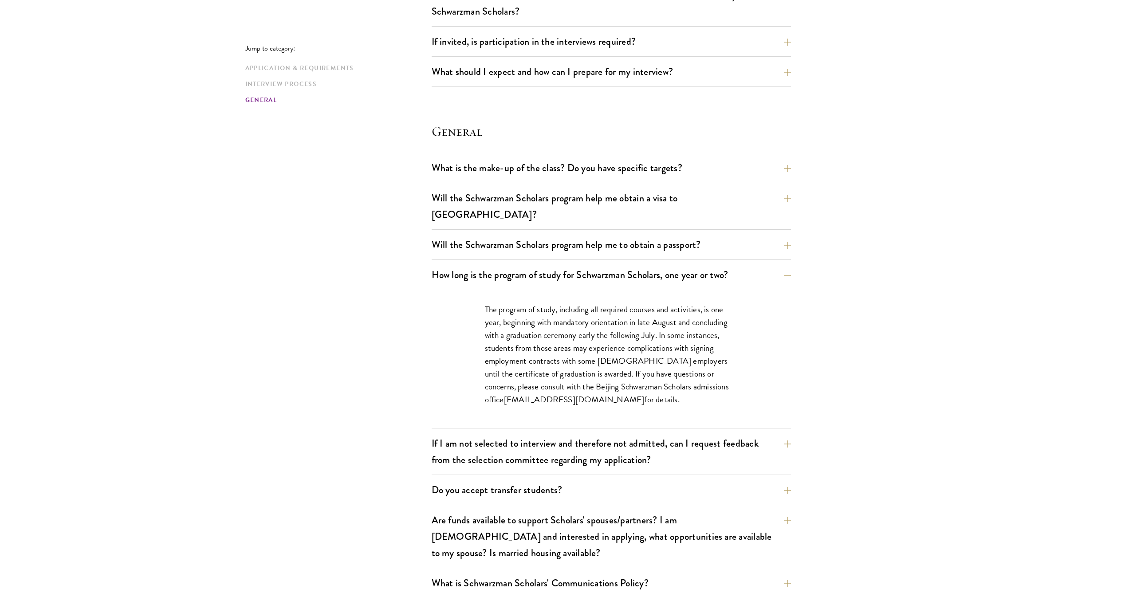
scroll to position [1202, 0]
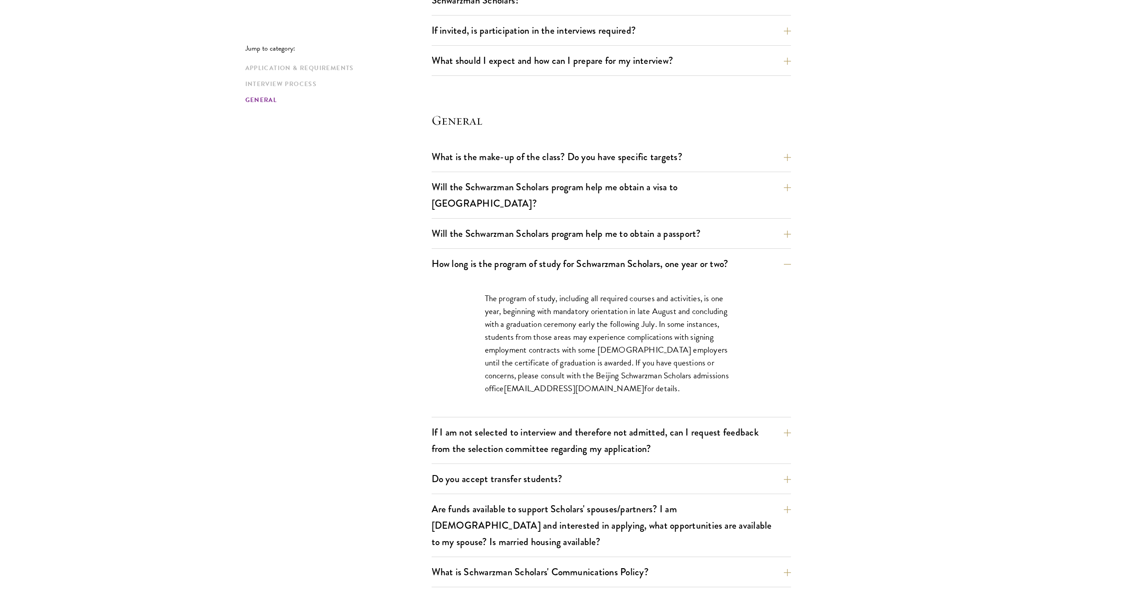
click at [784, 422] on button "If I am not selected to interview and therefore not admitted, can I request fee…" at bounding box center [617, 440] width 359 height 36
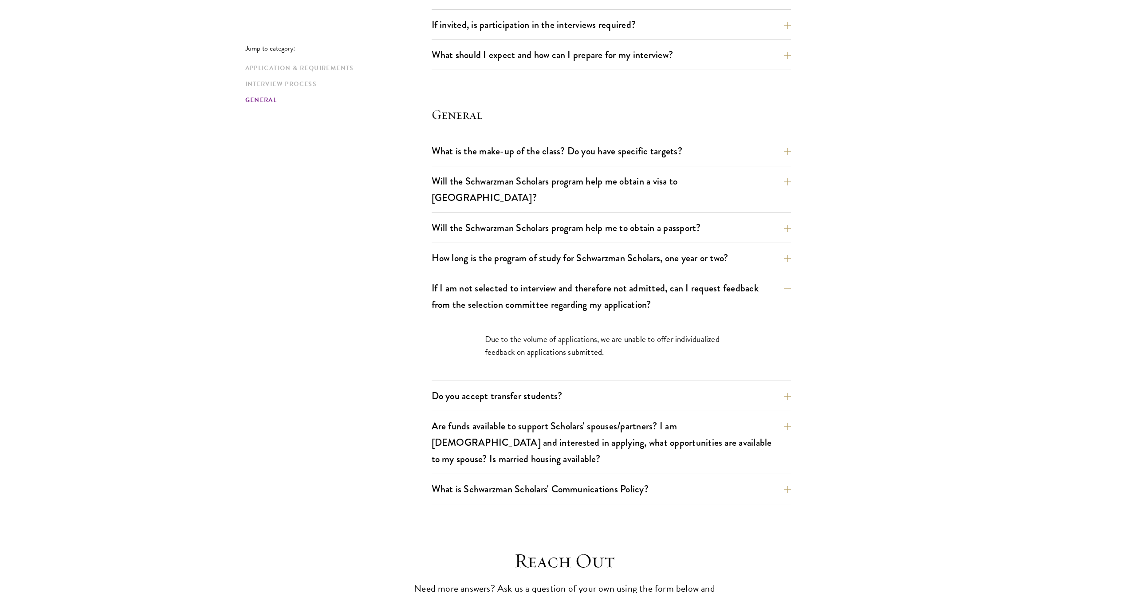
scroll to position [1213, 0]
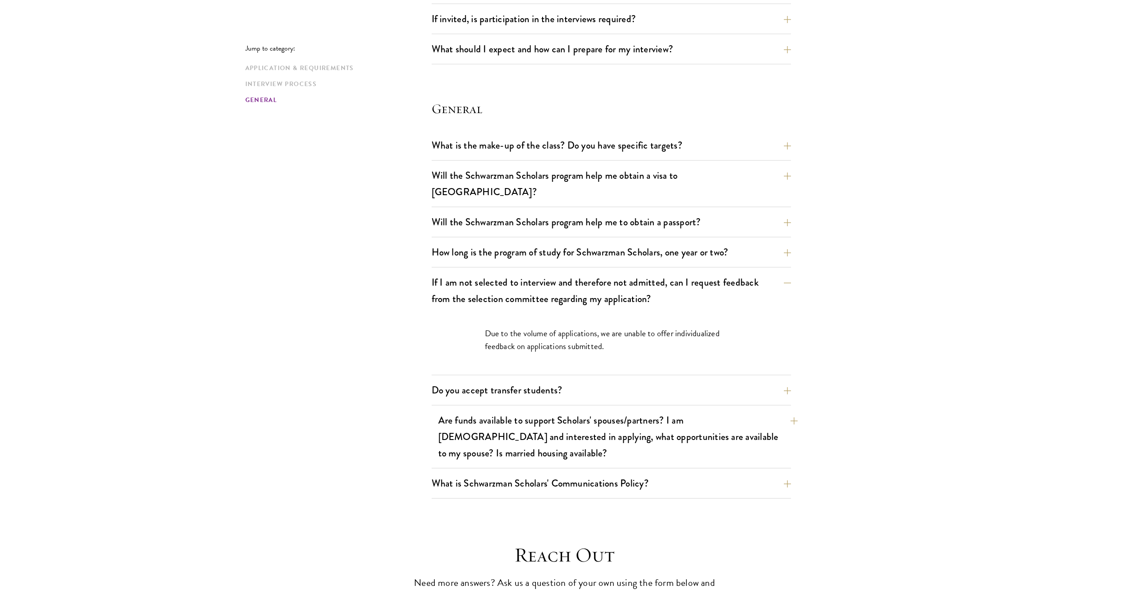
click at [788, 410] on button "Are funds available to support Scholars' spouses/partners? I am [DEMOGRAPHIC_DA…" at bounding box center [617, 436] width 359 height 53
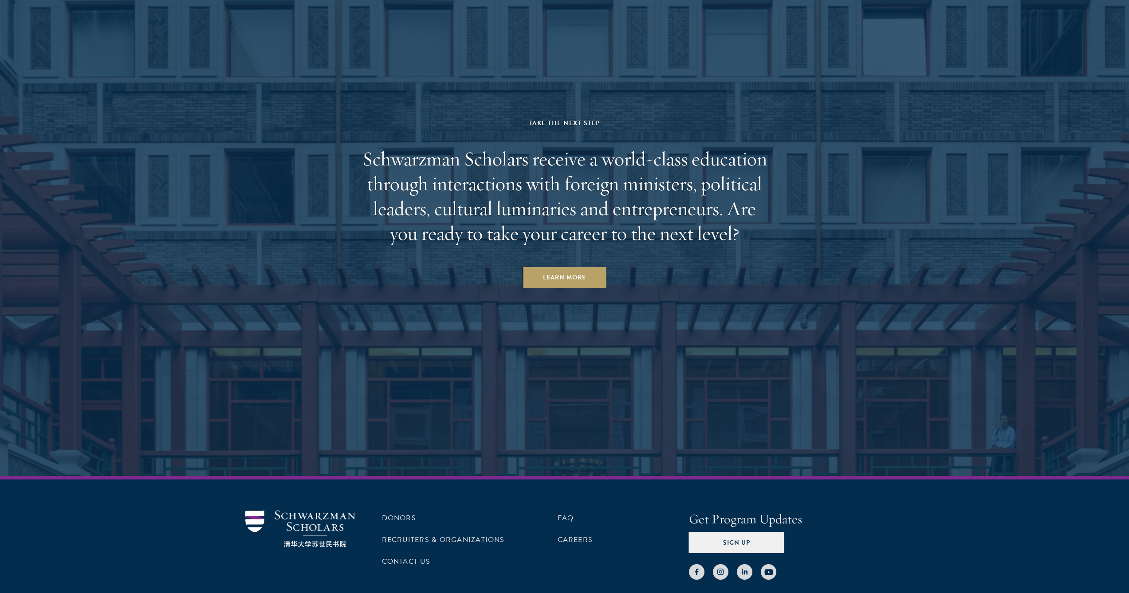
scroll to position [2486, 0]
